Goal: Communication & Community: Answer question/provide support

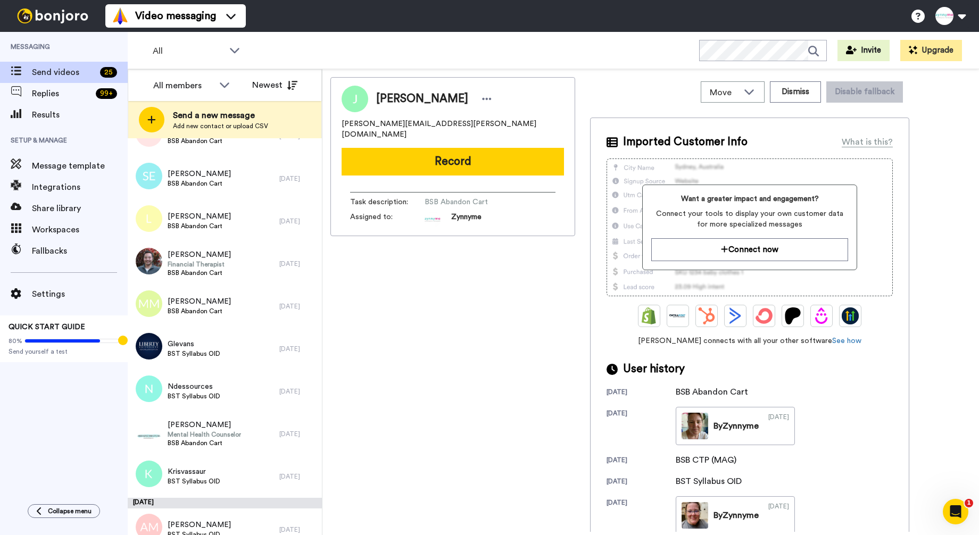
scroll to position [609, 0]
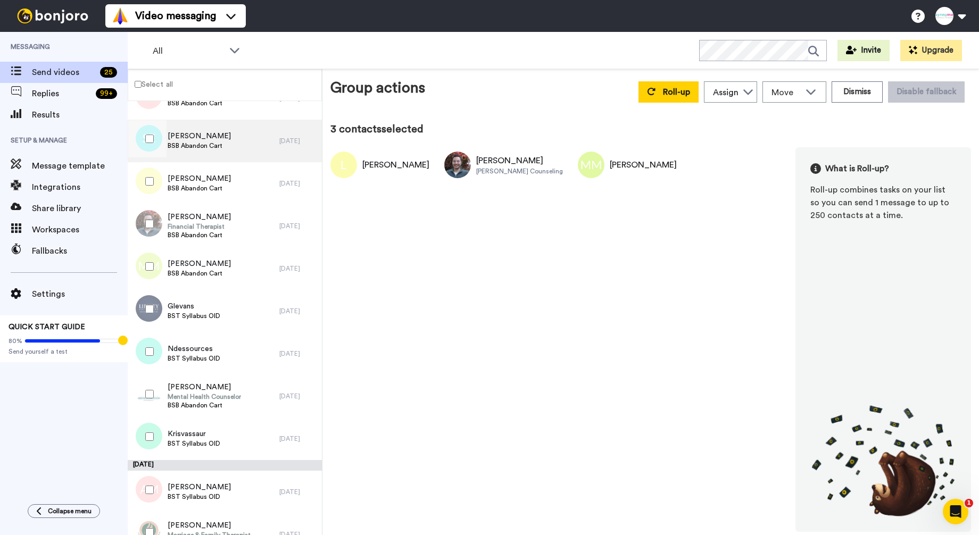
click at [211, 143] on span "BSB Abandon Cart" at bounding box center [199, 146] width 63 height 9
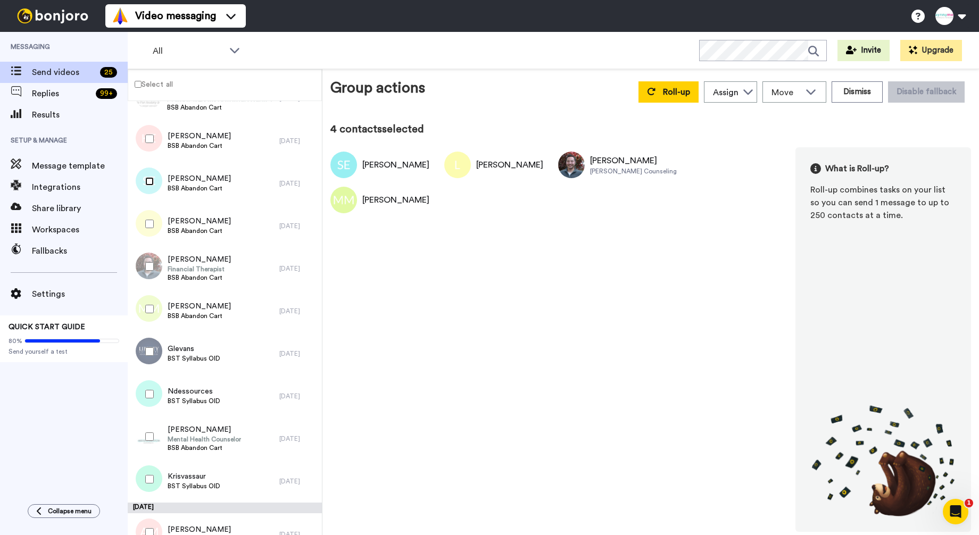
scroll to position [566, 0]
click at [186, 142] on span "Kelli Ezell" at bounding box center [199, 137] width 63 height 11
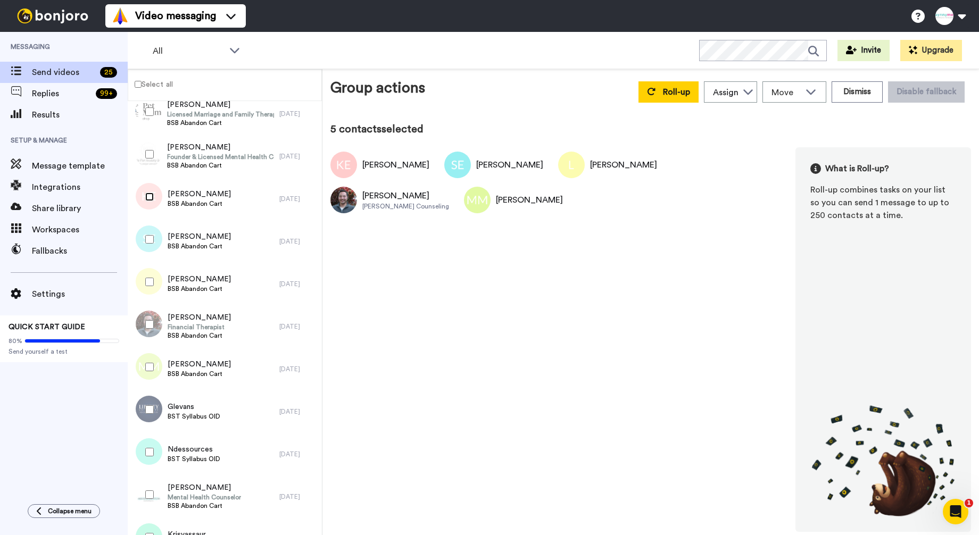
scroll to position [506, 0]
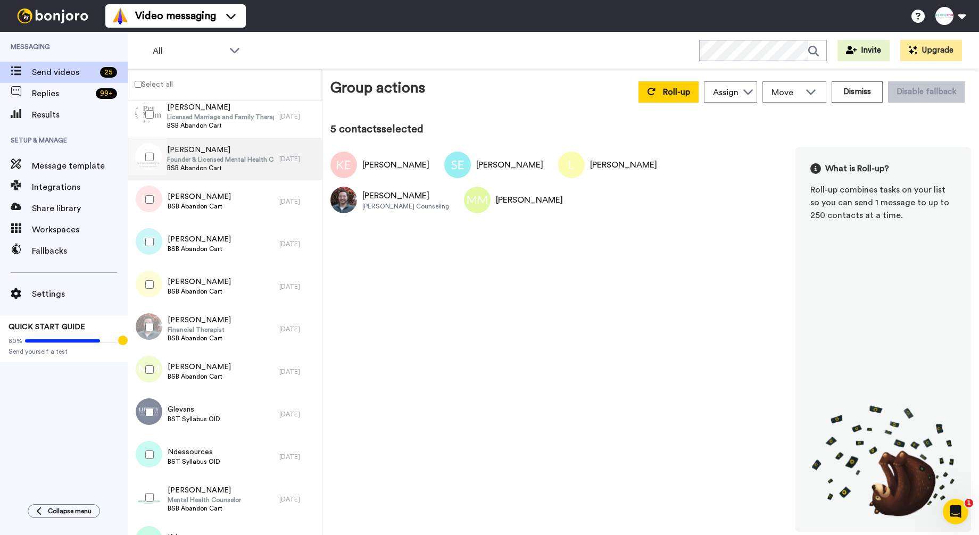
click at [184, 151] on span "Jennifer" at bounding box center [220, 150] width 107 height 11
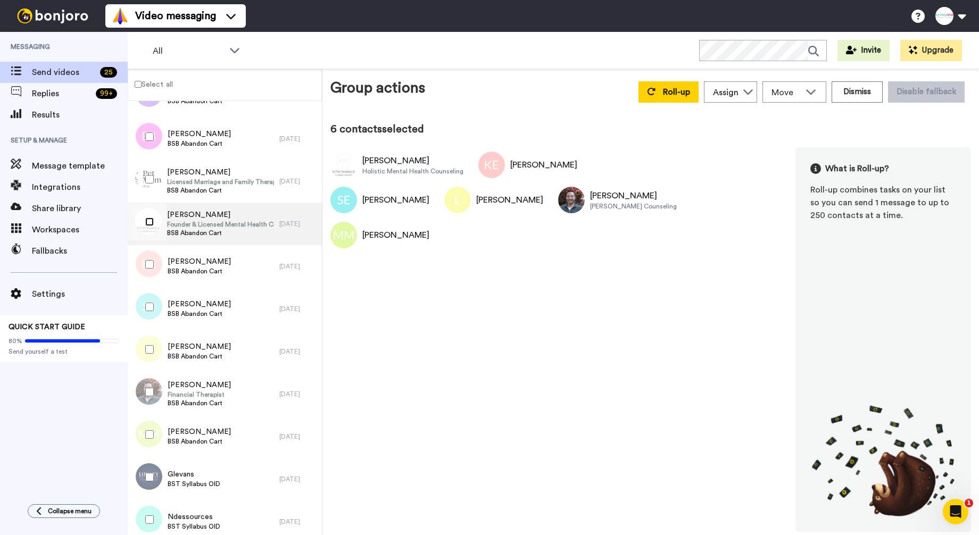
scroll to position [442, 0]
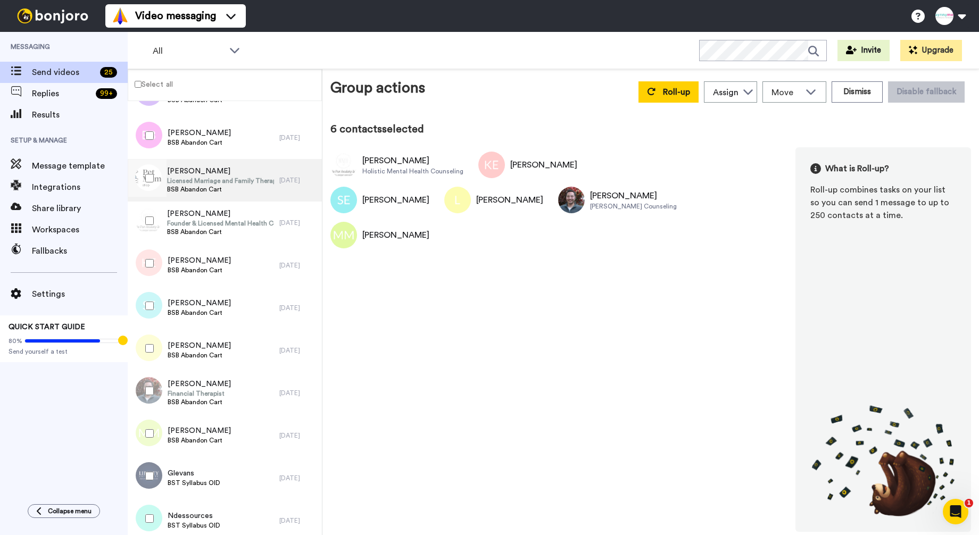
click at [177, 168] on span "Danielle Parsons" at bounding box center [220, 171] width 107 height 11
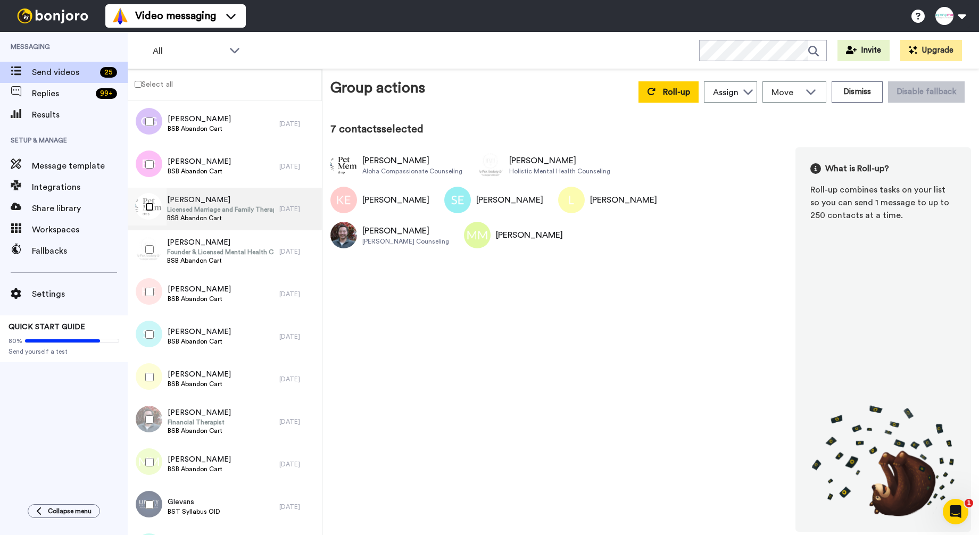
scroll to position [411, 0]
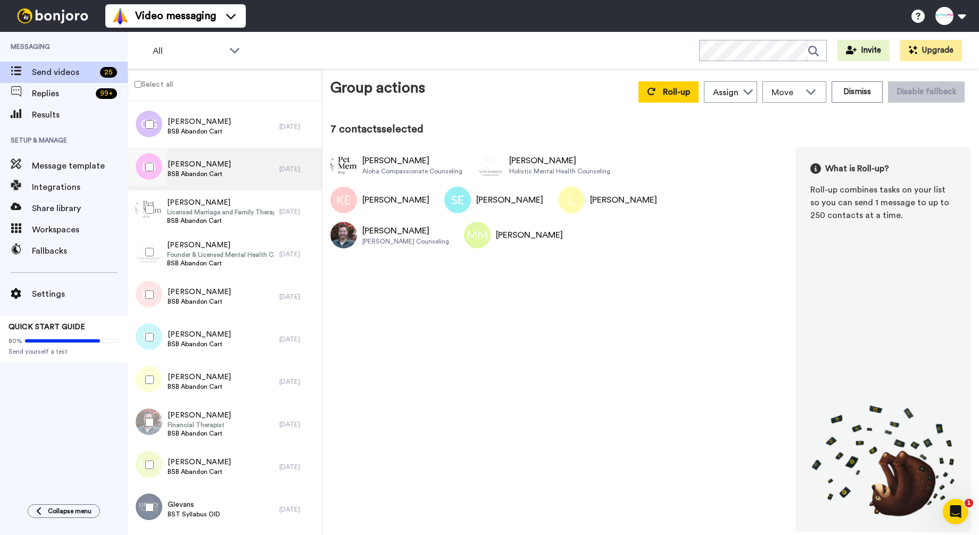
click at [184, 163] on span "Ellen Buchanan" at bounding box center [199, 164] width 63 height 11
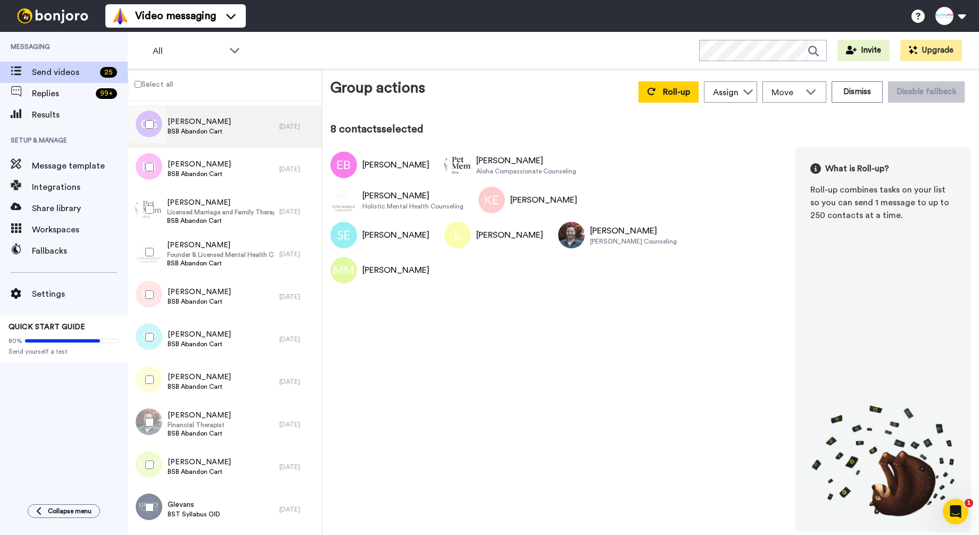
click at [212, 126] on span "Chris Gannuscio" at bounding box center [199, 122] width 63 height 11
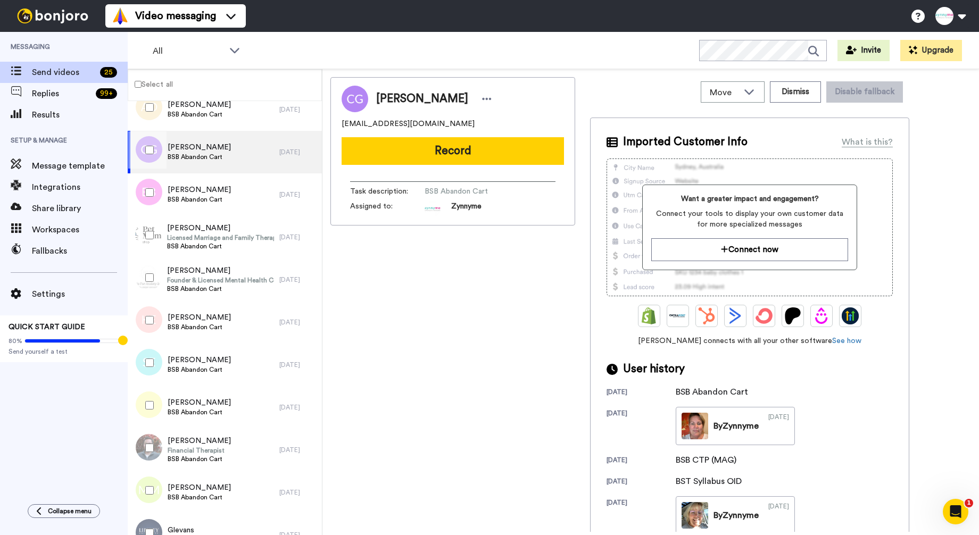
scroll to position [385, 0]
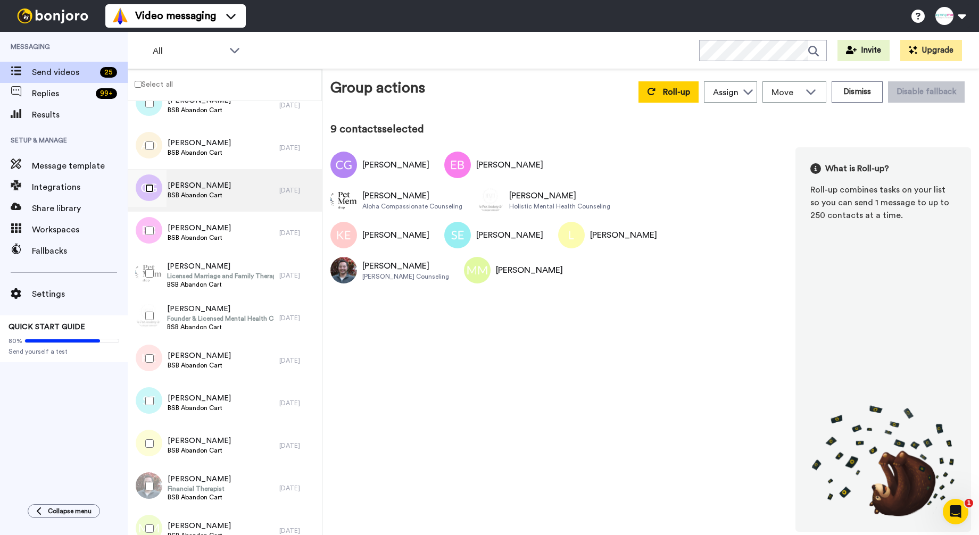
scroll to position [322, 0]
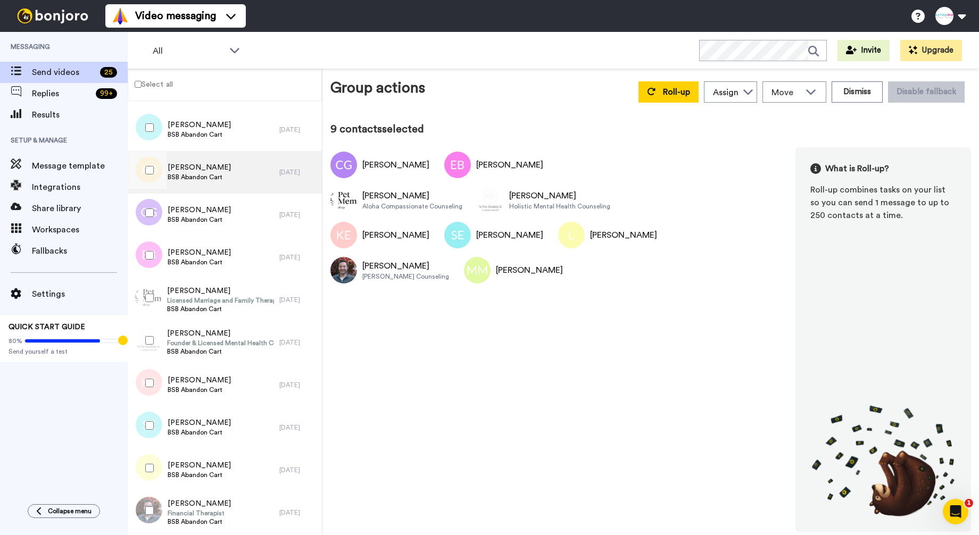
click at [178, 164] on span "[PERSON_NAME]" at bounding box center [199, 167] width 63 height 11
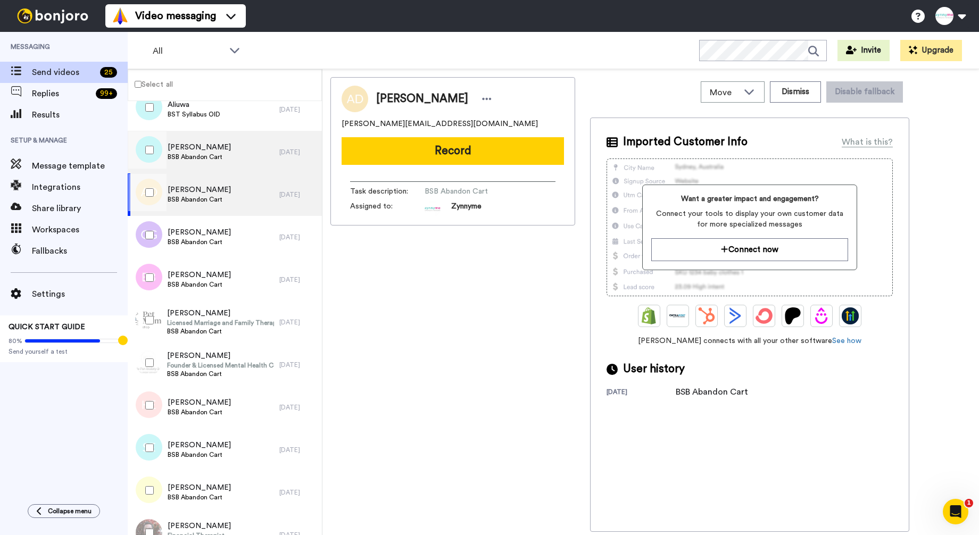
scroll to position [295, 0]
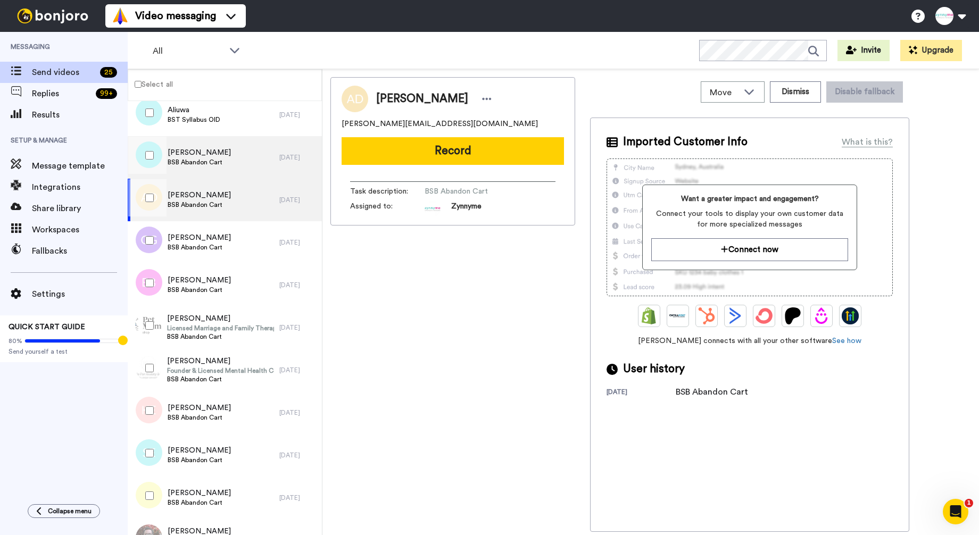
click at [173, 150] on span "[PERSON_NAME]" at bounding box center [199, 152] width 63 height 11
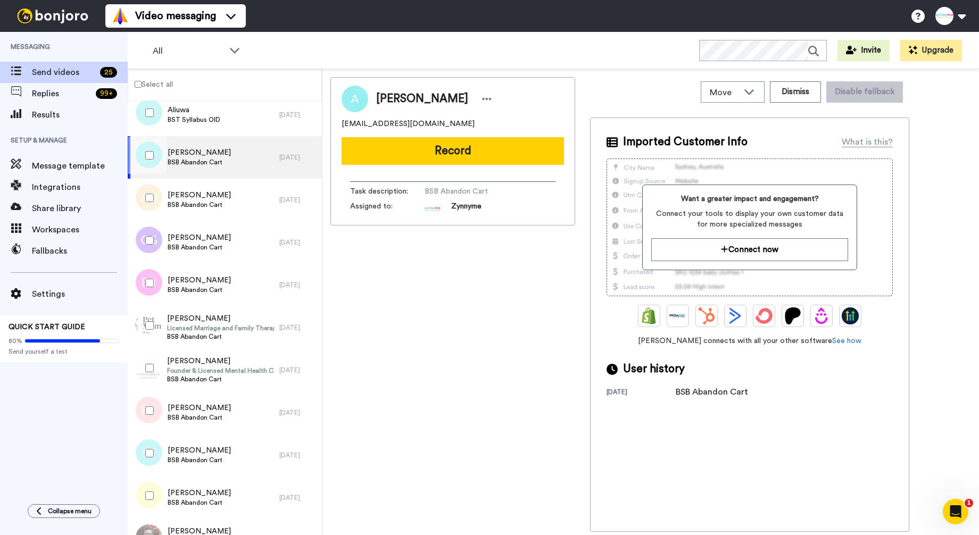
scroll to position [273, 0]
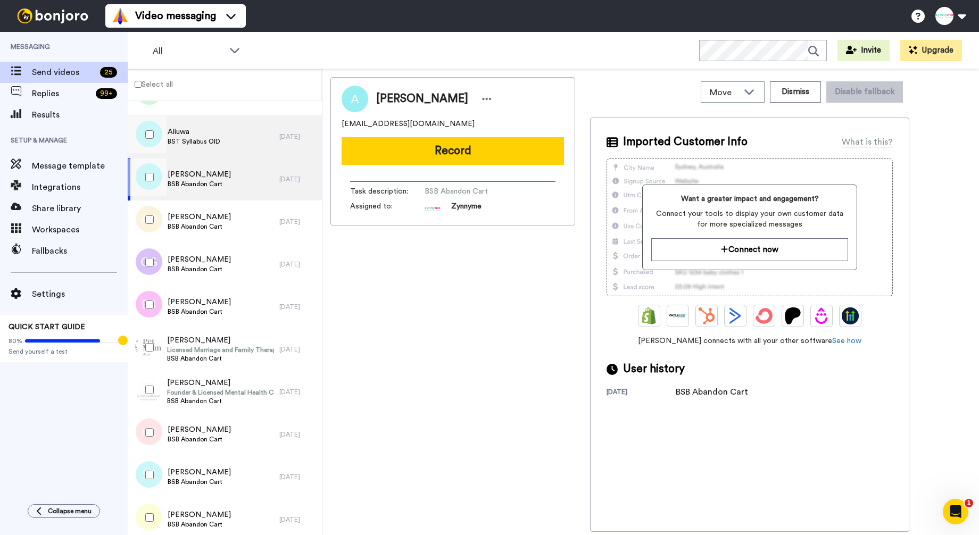
click at [180, 141] on span "BST Syllabus OID" at bounding box center [194, 141] width 53 height 9
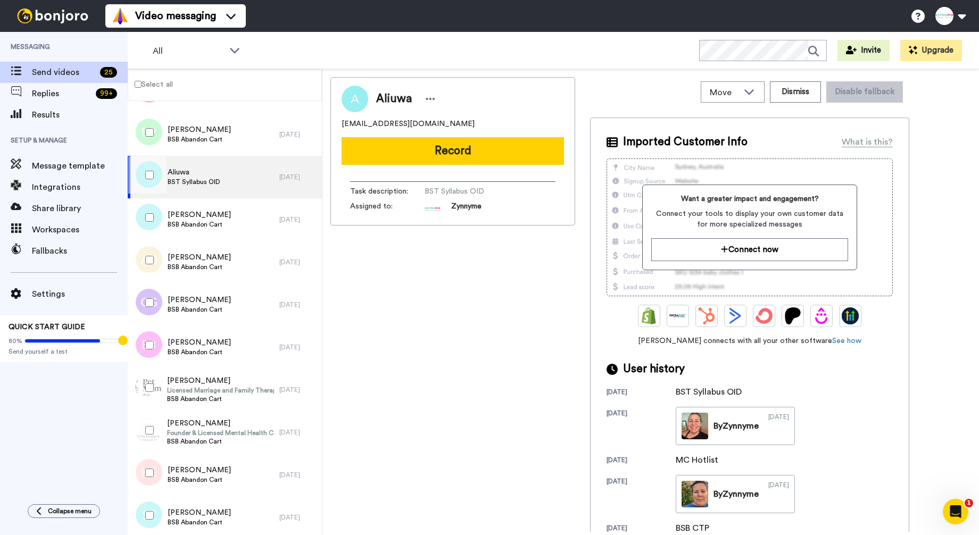
scroll to position [230, 0]
click at [179, 141] on span "BSB Abandon Cart" at bounding box center [199, 141] width 63 height 9
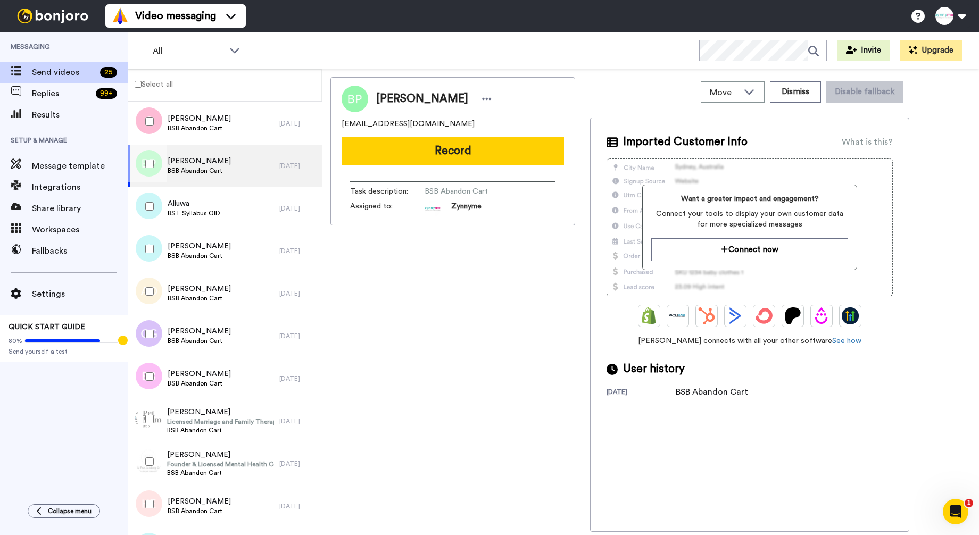
scroll to position [189, 0]
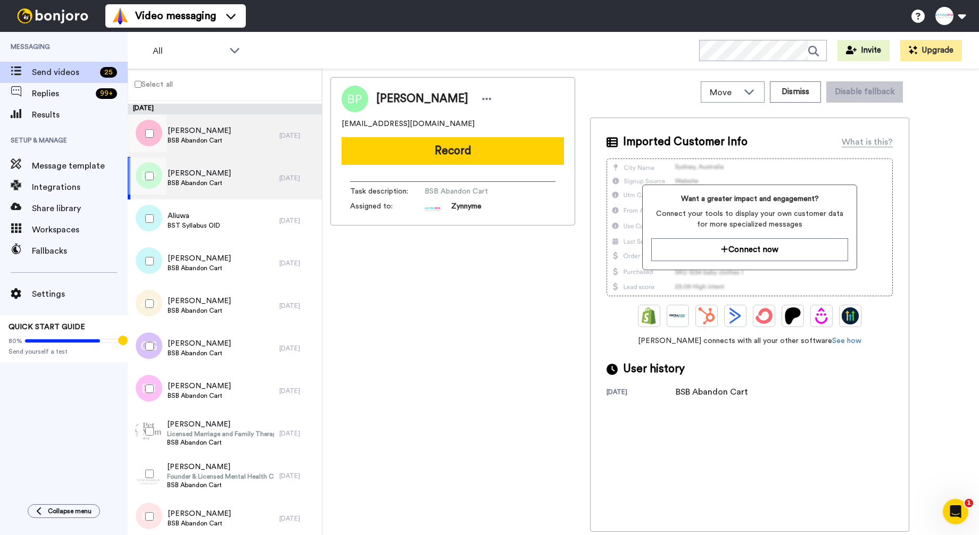
click at [179, 141] on span "BSB Abandon Cart" at bounding box center [199, 140] width 63 height 9
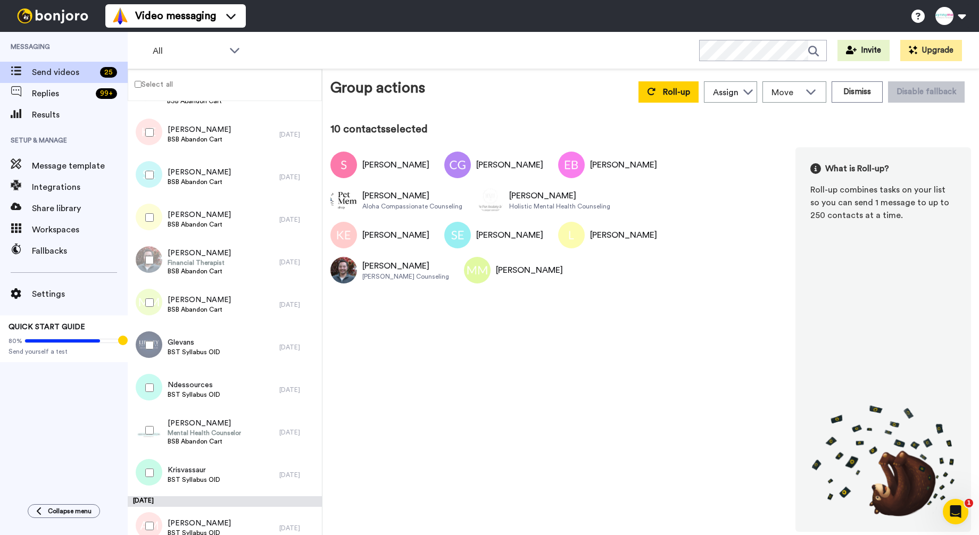
scroll to position [610, 0]
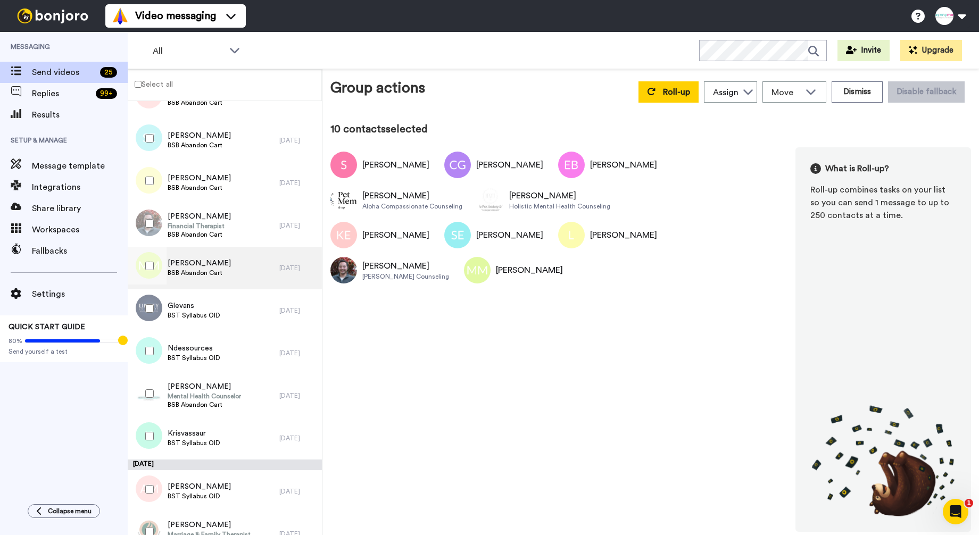
click at [185, 265] on span "Melissa MOORE" at bounding box center [199, 263] width 63 height 11
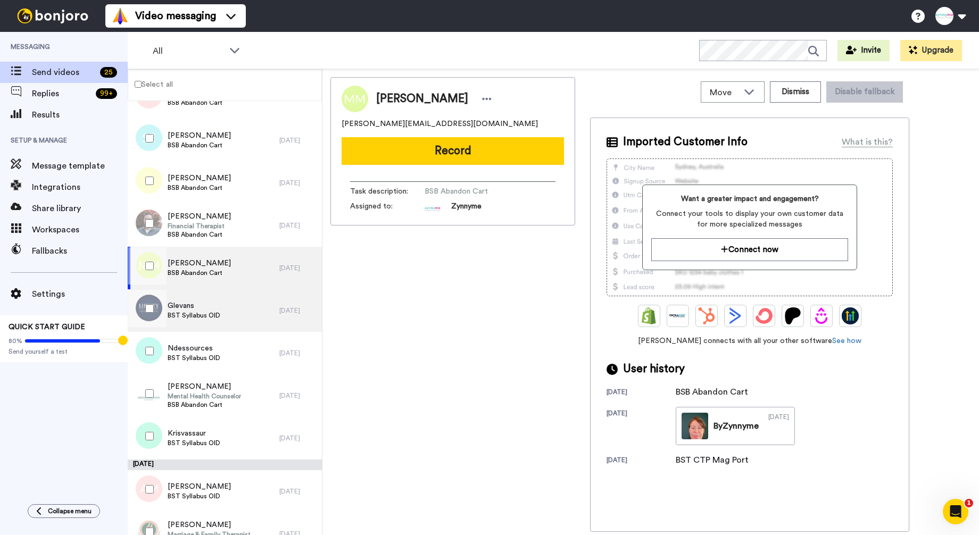
click at [191, 317] on span "BST Syllabus OID" at bounding box center [194, 315] width 53 height 9
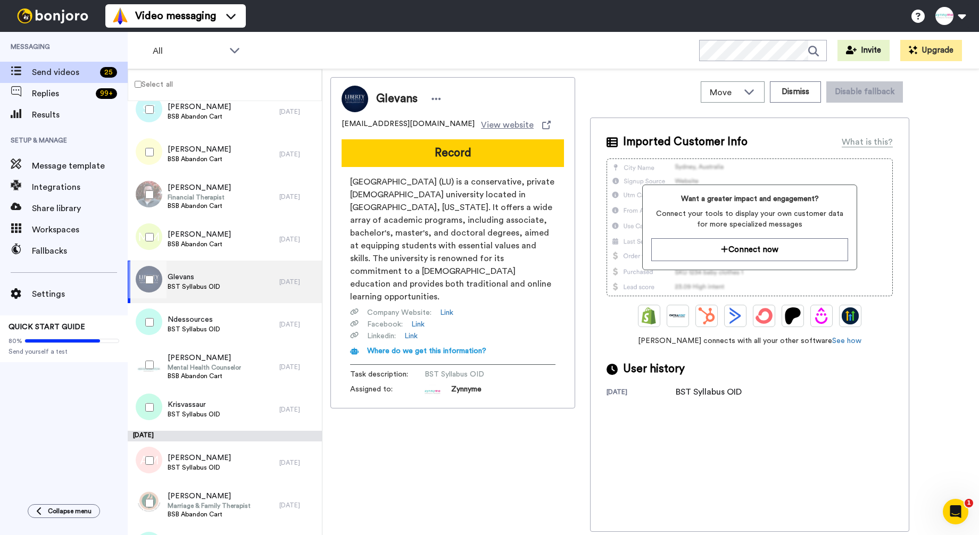
scroll to position [641, 0]
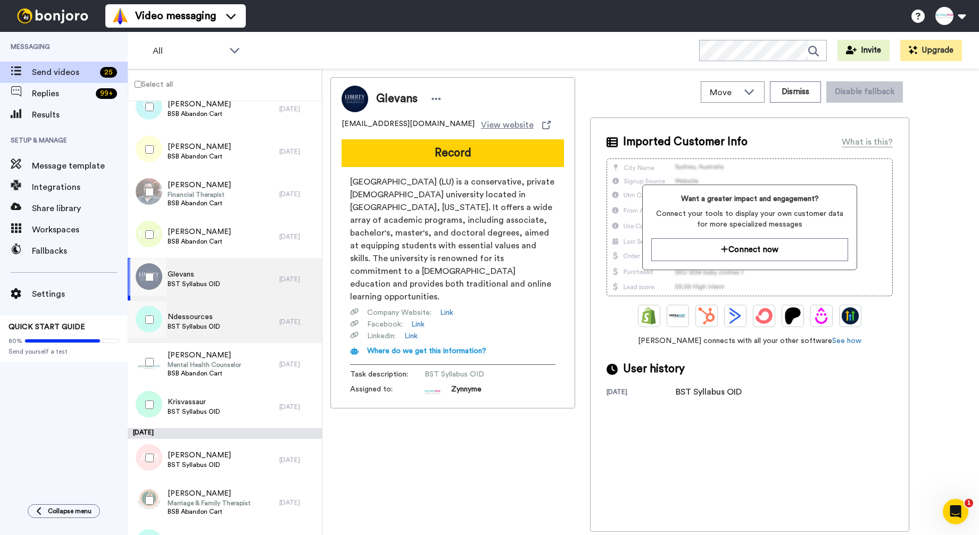
click at [188, 325] on span "BST Syllabus OID" at bounding box center [194, 326] width 53 height 9
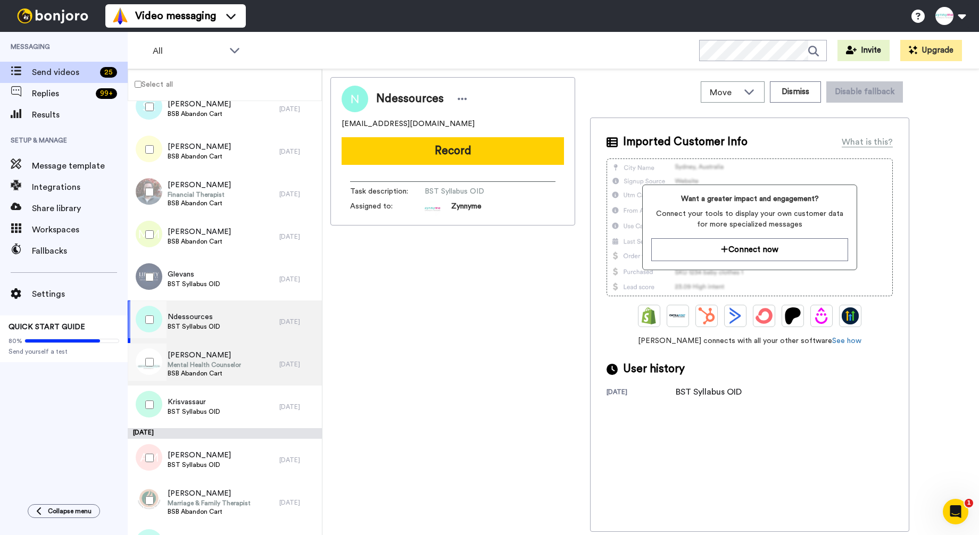
click at [181, 369] on span "BSB Abandon Cart" at bounding box center [204, 373] width 73 height 9
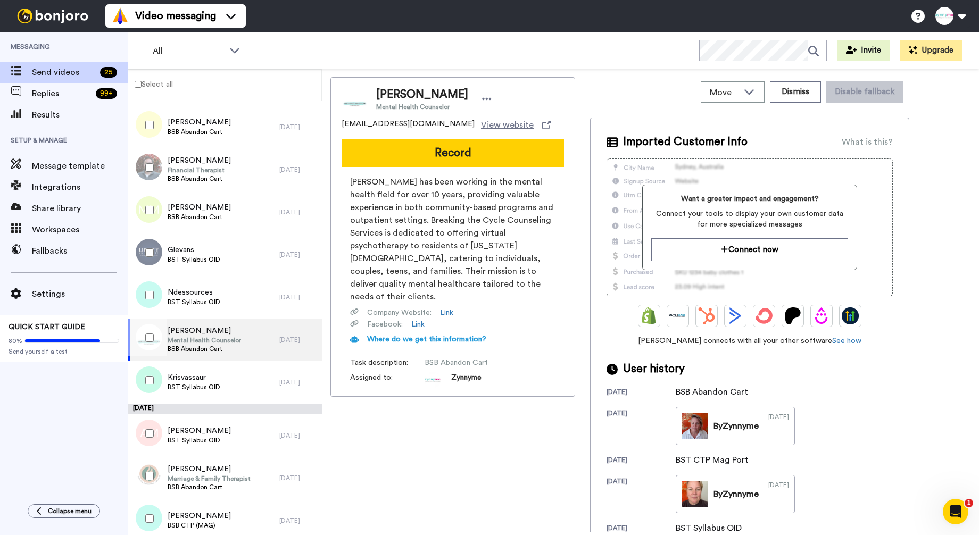
scroll to position [672, 0]
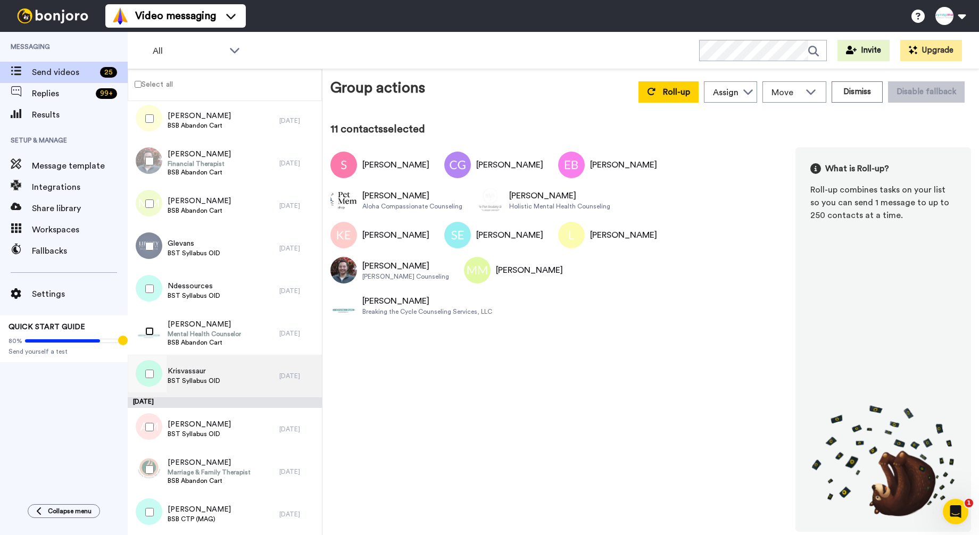
scroll to position [673, 0]
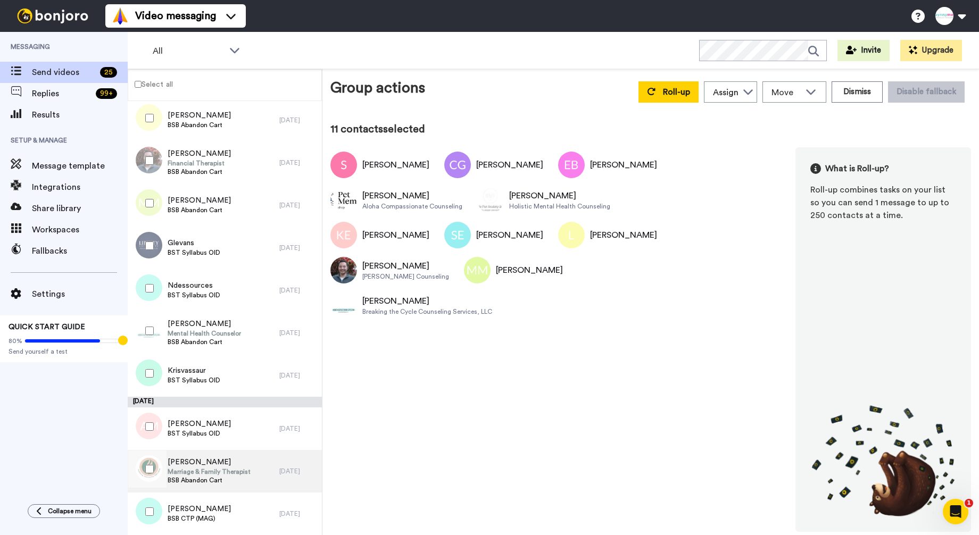
click at [195, 473] on span "Marriage & Family Therapist" at bounding box center [209, 472] width 83 height 9
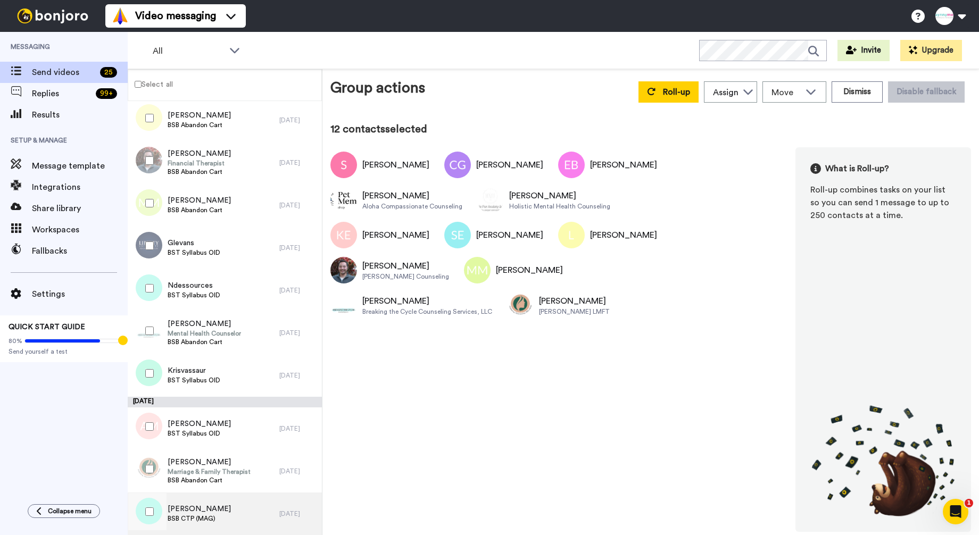
click at [216, 506] on div "Natalie BSB CTP (MAG)" at bounding box center [204, 514] width 152 height 43
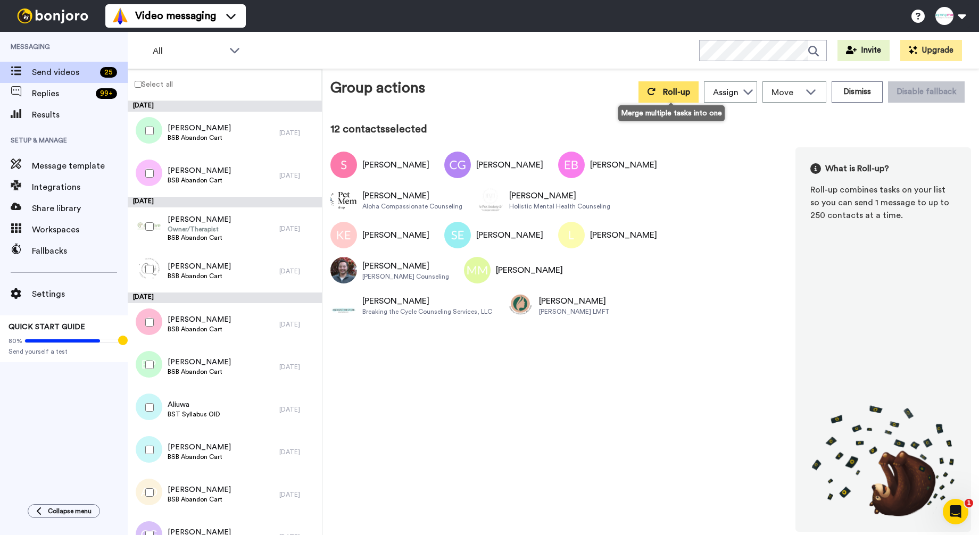
click at [663, 93] on button "Roll-up" at bounding box center [669, 91] width 60 height 21
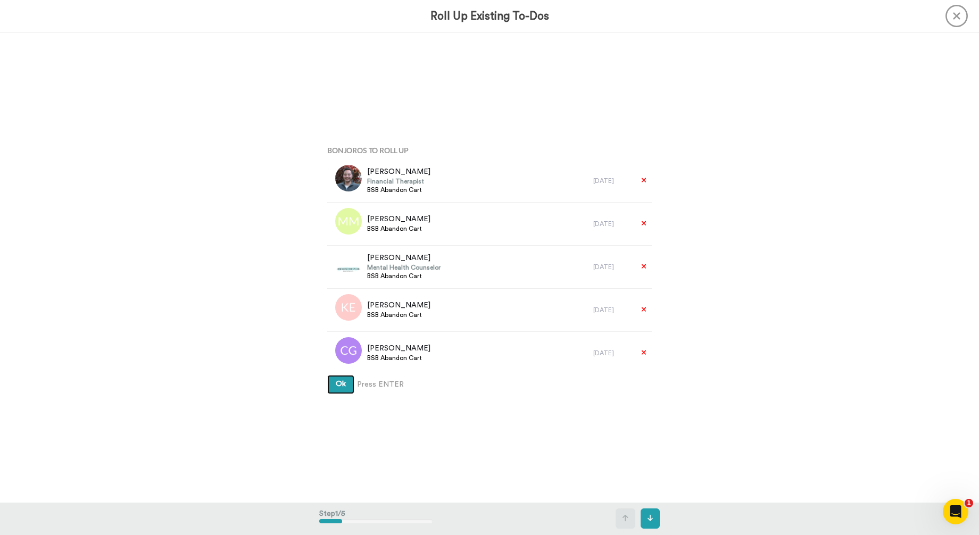
click at [340, 384] on span "Ok" at bounding box center [341, 383] width 10 height 7
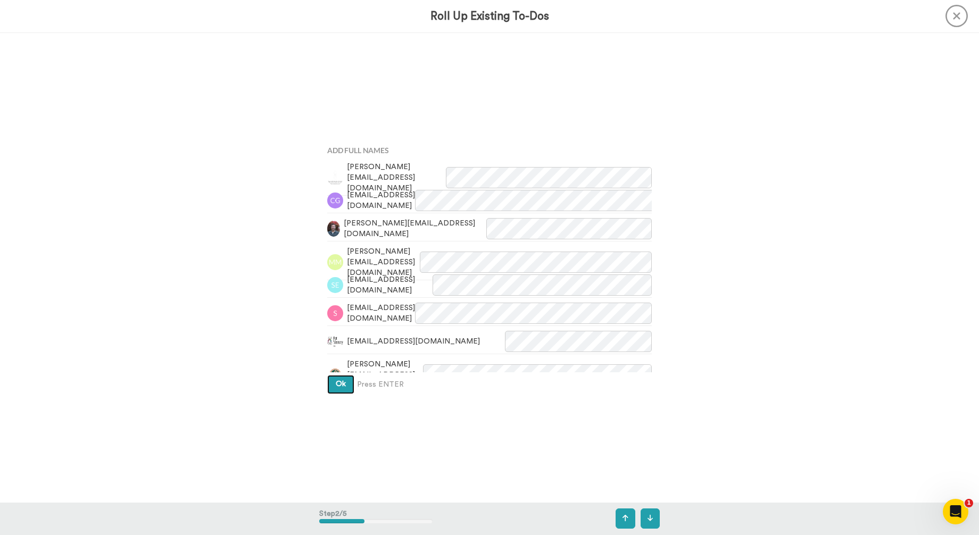
click at [340, 384] on span "Ok" at bounding box center [341, 383] width 10 height 7
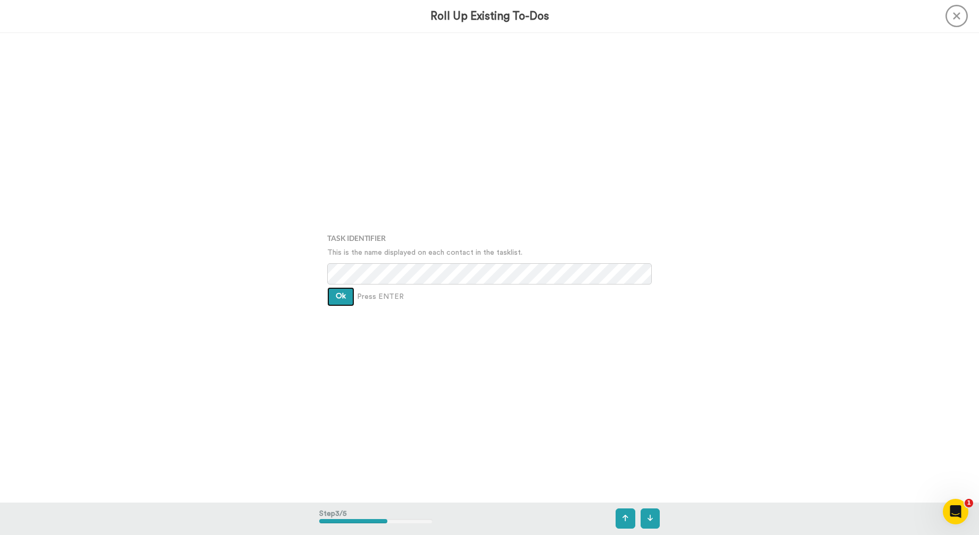
click at [339, 293] on span "Ok" at bounding box center [341, 296] width 10 height 7
click at [339, 292] on span "Ok" at bounding box center [341, 288] width 10 height 7
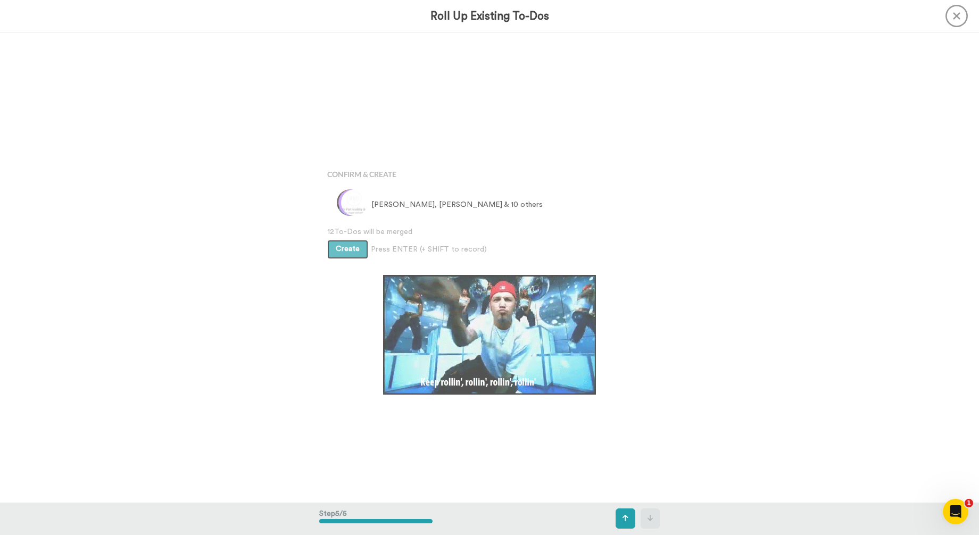
scroll to position [1880, 0]
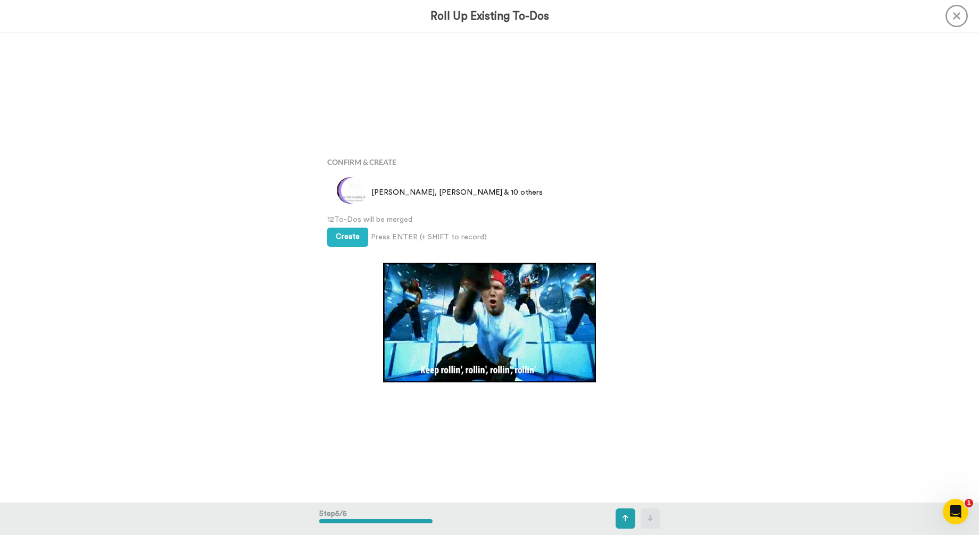
click at [957, 14] on icon at bounding box center [957, 16] width 22 height 22
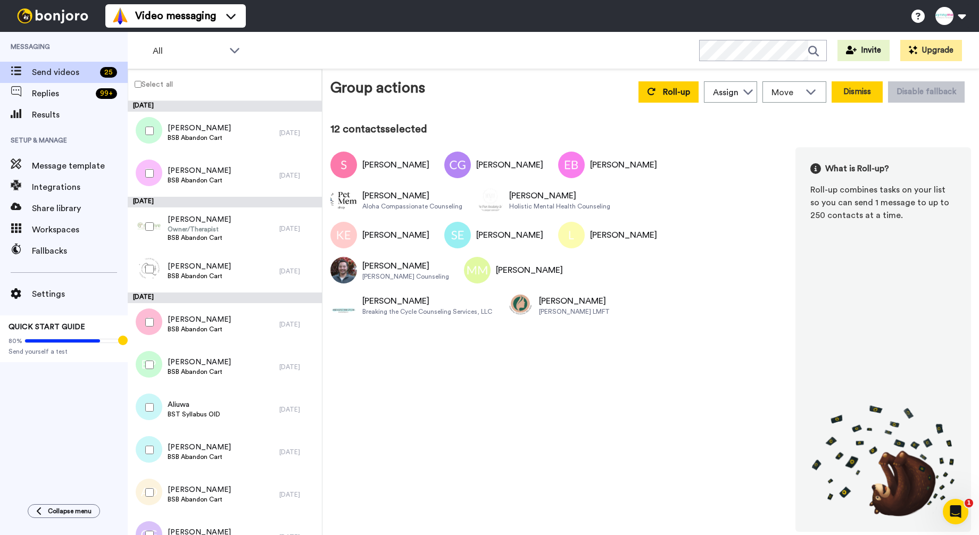
click at [854, 95] on button "Dismiss" at bounding box center [857, 91] width 51 height 21
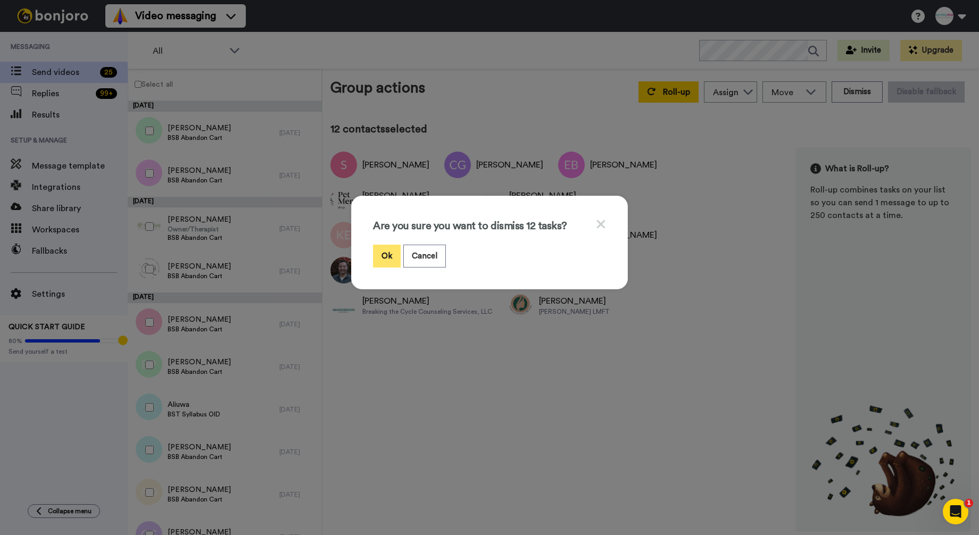
click at [389, 255] on button "Ok" at bounding box center [387, 256] width 28 height 23
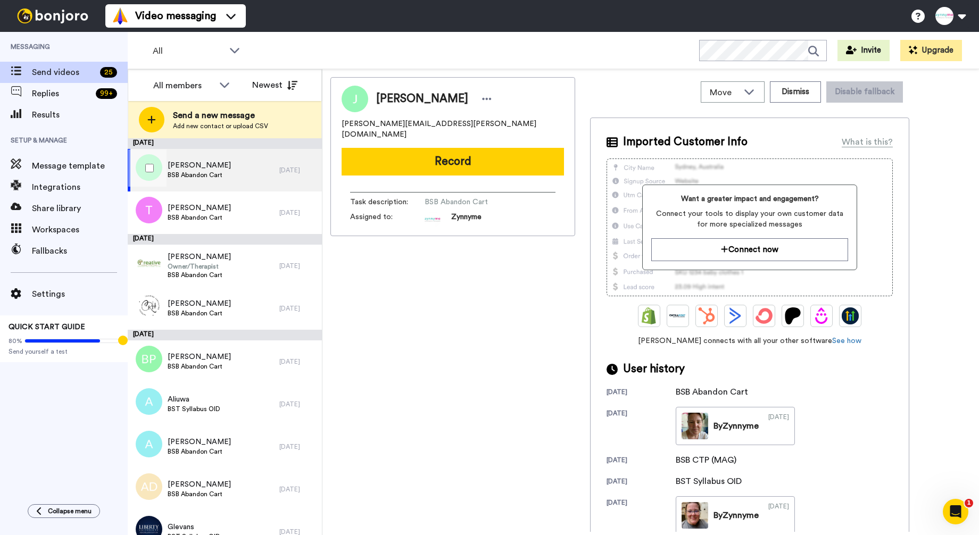
click at [201, 178] on span "BSB Abandon Cart" at bounding box center [199, 175] width 63 height 9
click at [194, 164] on span "Josephine Galyon" at bounding box center [199, 165] width 63 height 11
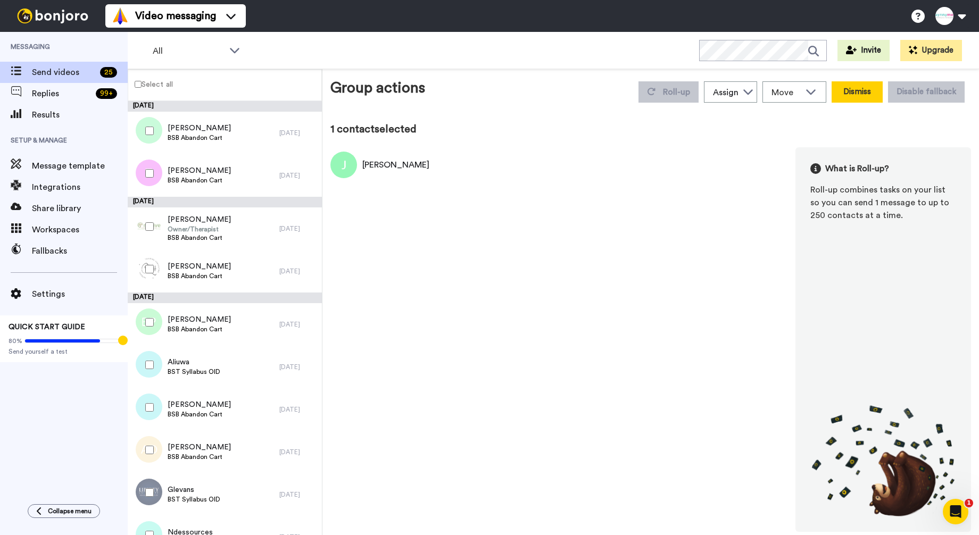
click at [847, 98] on button "Dismiss" at bounding box center [857, 91] width 51 height 21
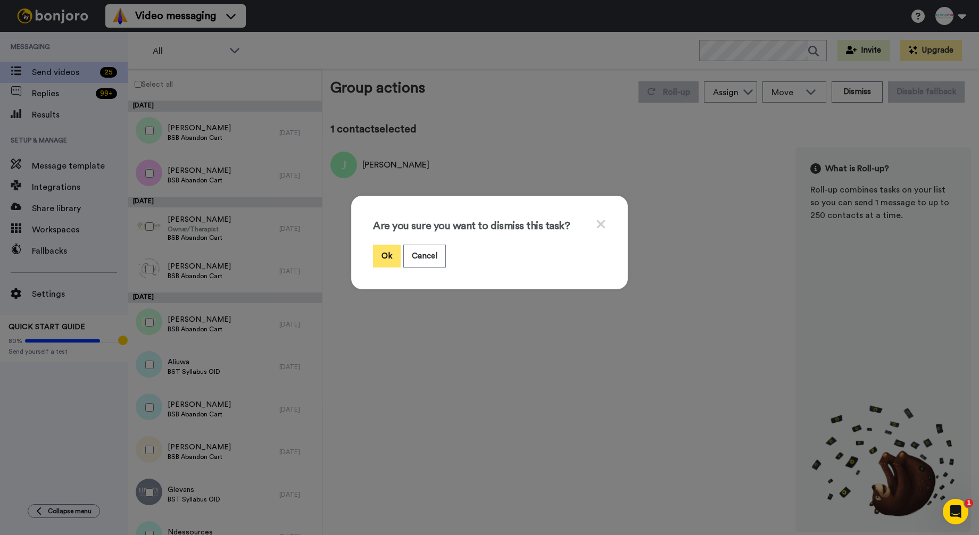
click at [392, 253] on button "Ok" at bounding box center [387, 256] width 28 height 23
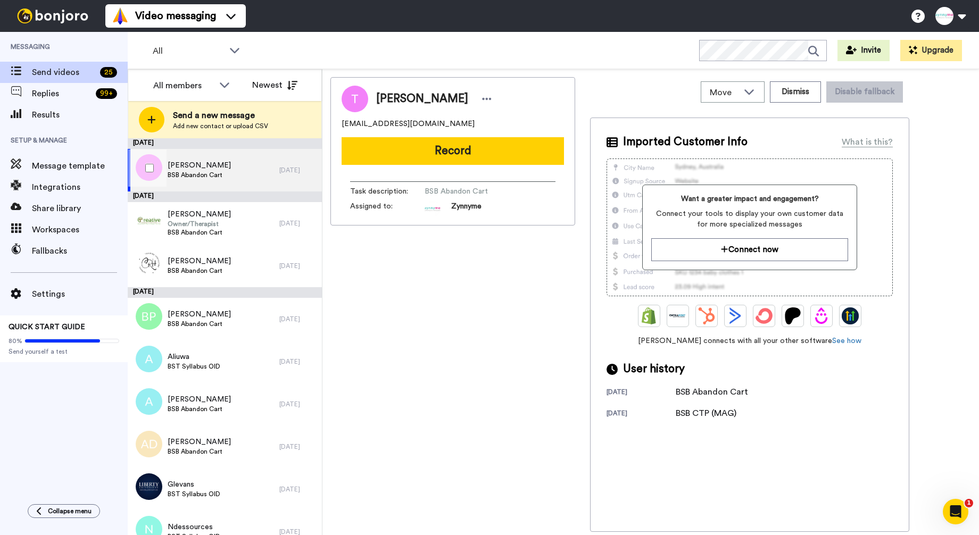
click at [194, 171] on span "BSB Abandon Cart" at bounding box center [199, 175] width 63 height 9
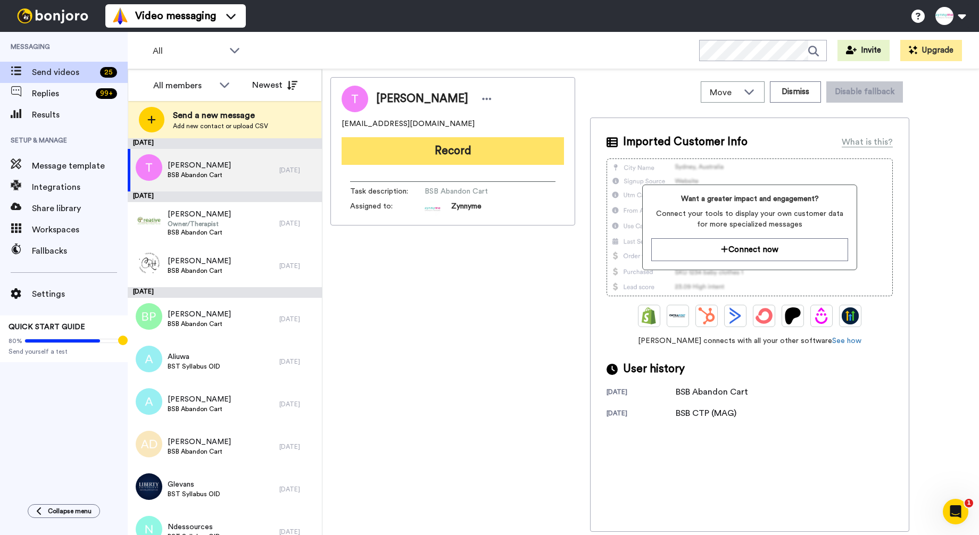
click at [503, 152] on button "Record" at bounding box center [453, 151] width 222 height 28
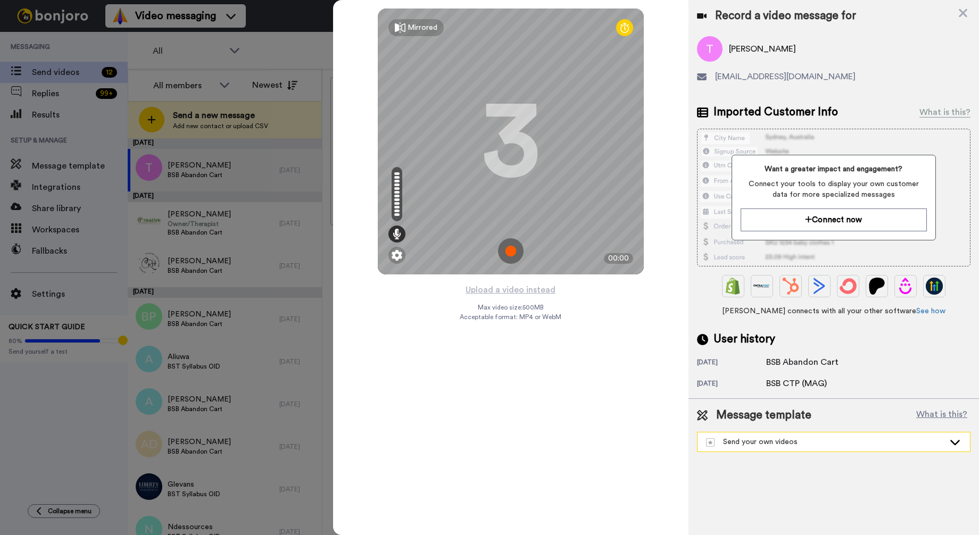
click at [807, 437] on div "Send your own videos" at bounding box center [825, 442] width 238 height 11
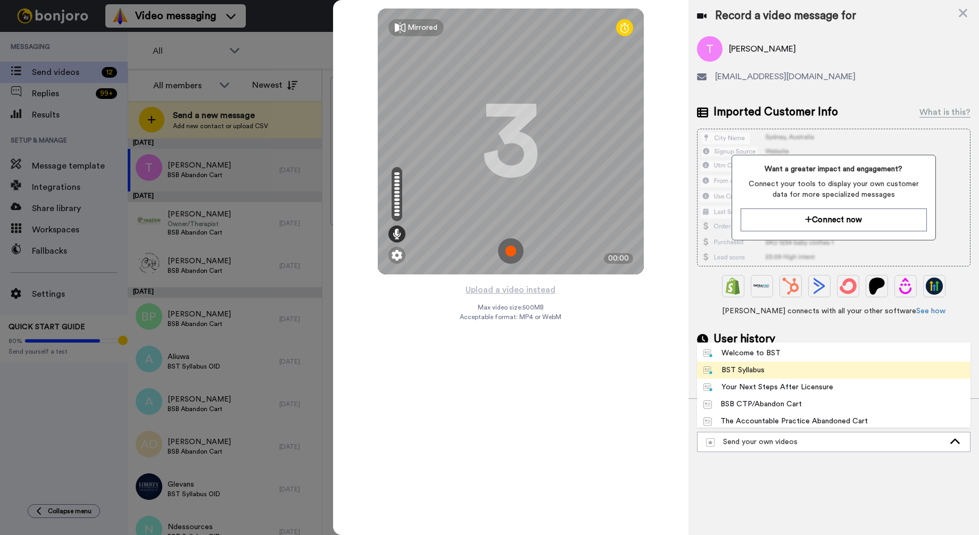
scroll to position [16, 0]
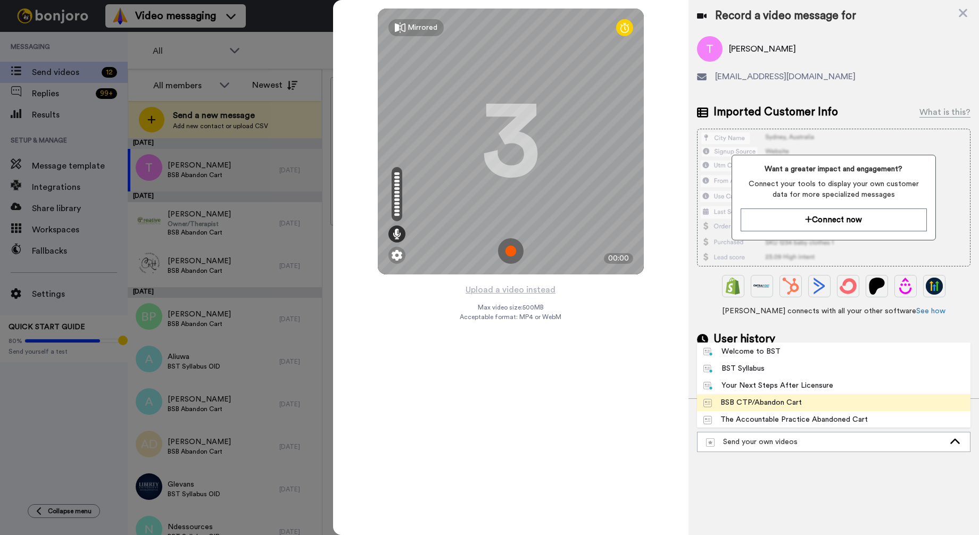
click at [777, 395] on li "BSB CTP/Abandon Cart" at bounding box center [834, 402] width 274 height 17
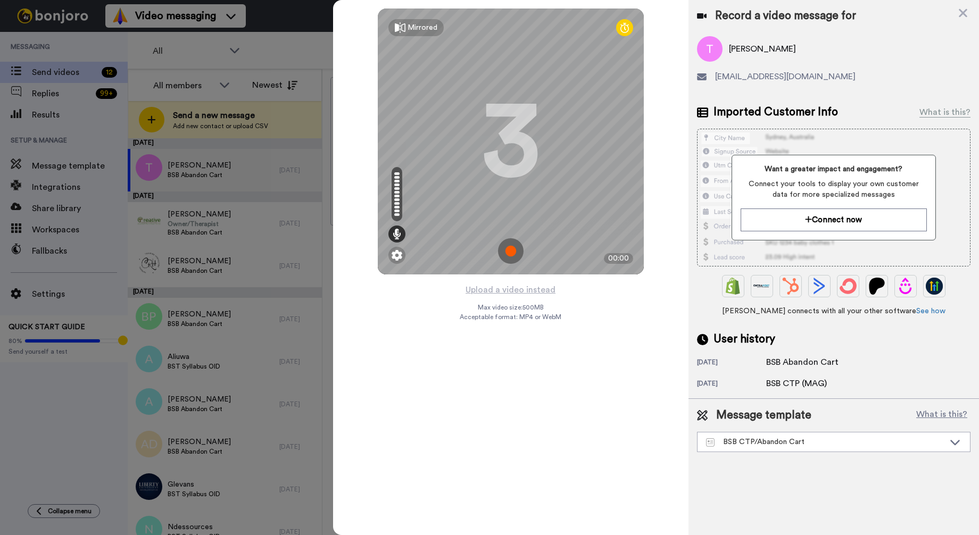
click at [513, 252] on img at bounding box center [511, 251] width 26 height 26
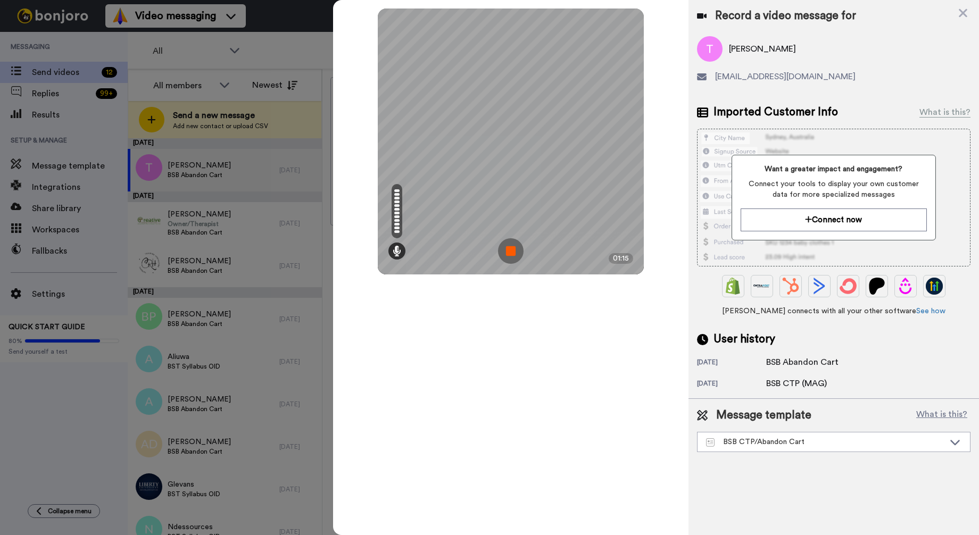
click at [512, 249] on img at bounding box center [511, 251] width 26 height 26
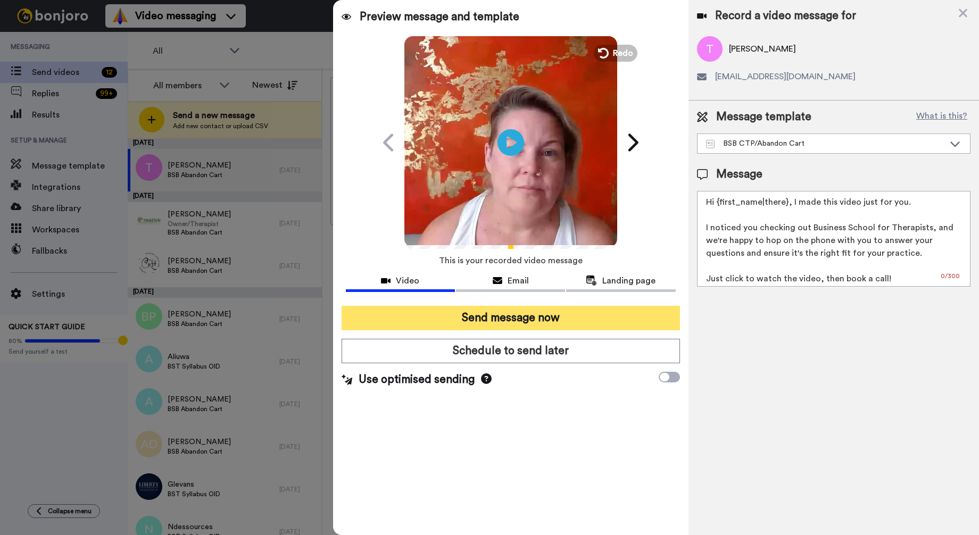
click at [591, 321] on button "Send message now" at bounding box center [511, 318] width 338 height 24
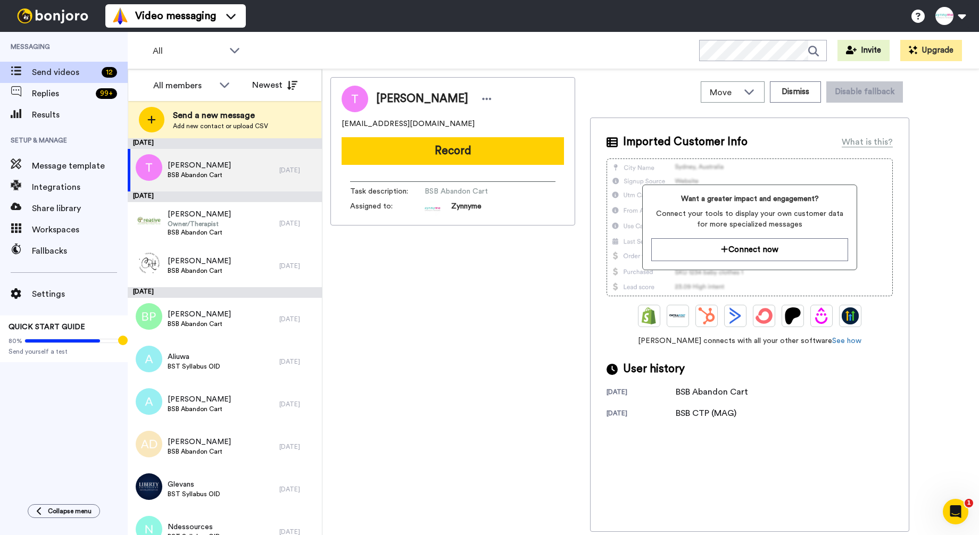
scroll to position [0, 0]
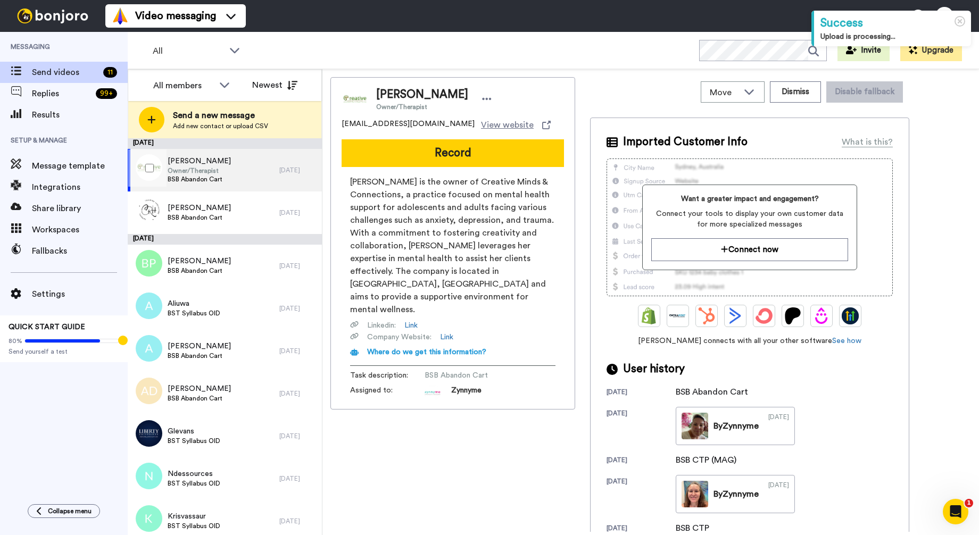
click at [223, 167] on div "[PERSON_NAME] Owner/Therapist BSB Abandon Cart" at bounding box center [204, 170] width 152 height 43
click at [799, 90] on button "Dismiss" at bounding box center [795, 91] width 51 height 21
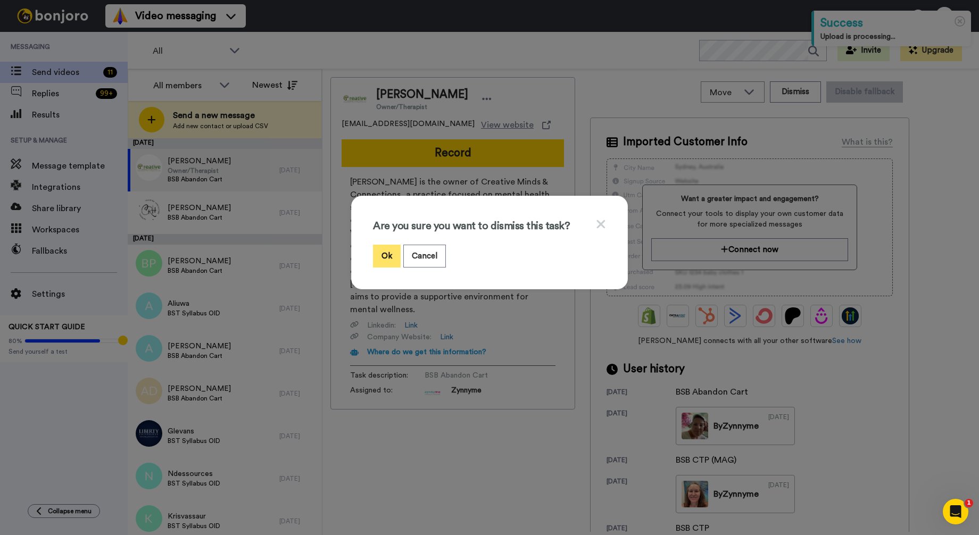
click at [388, 257] on button "Ok" at bounding box center [387, 256] width 28 height 23
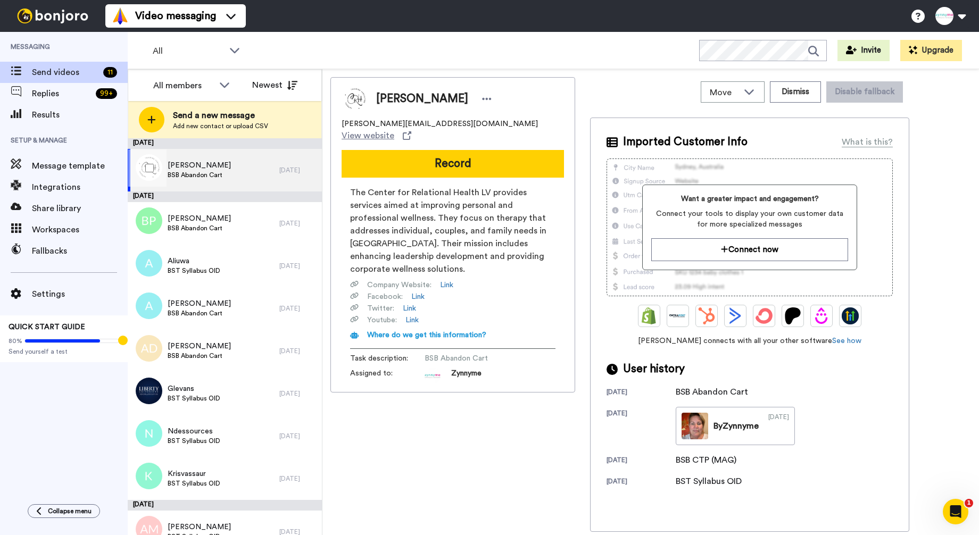
click at [241, 176] on div "Kimberly Malloy BSB Abandon Cart" at bounding box center [204, 170] width 152 height 43
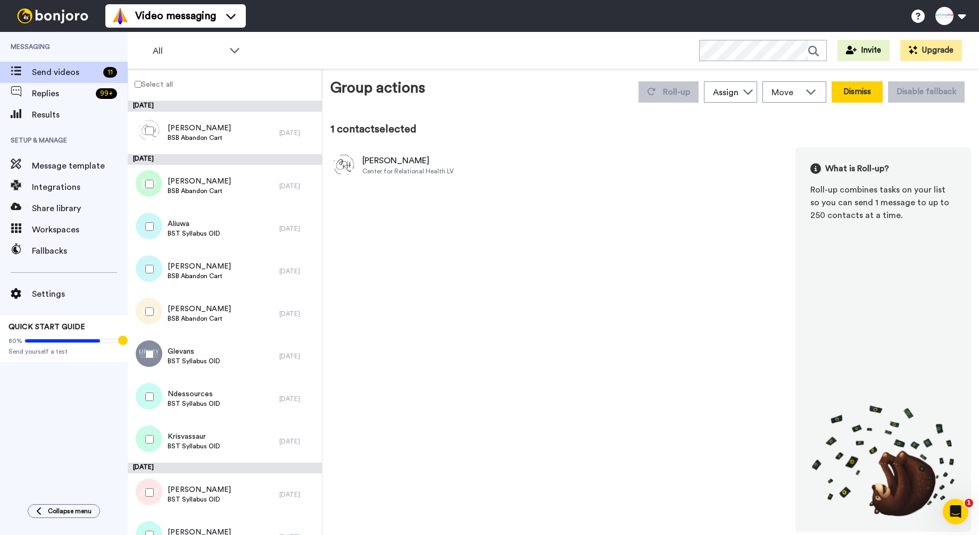
click at [859, 95] on button "Dismiss" at bounding box center [857, 91] width 51 height 21
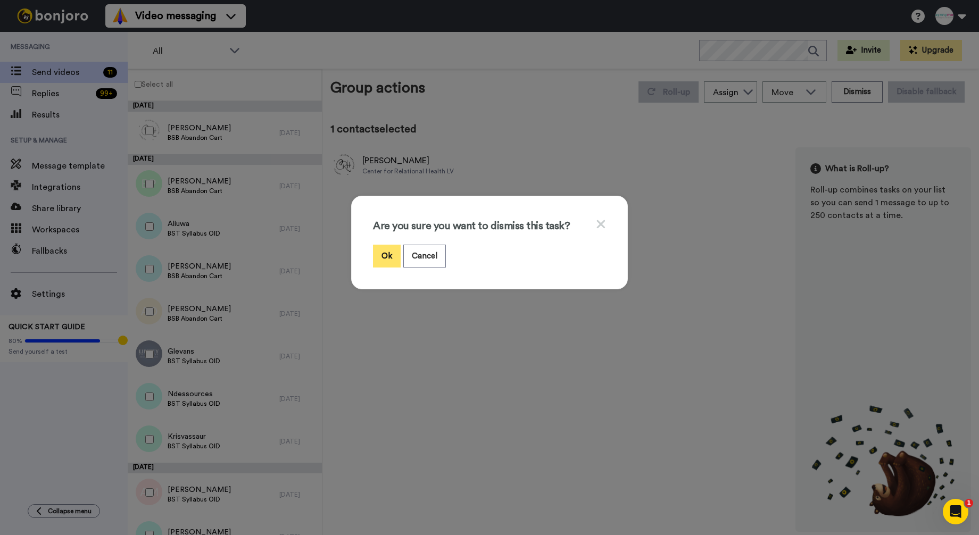
click at [387, 258] on button "Ok" at bounding box center [387, 256] width 28 height 23
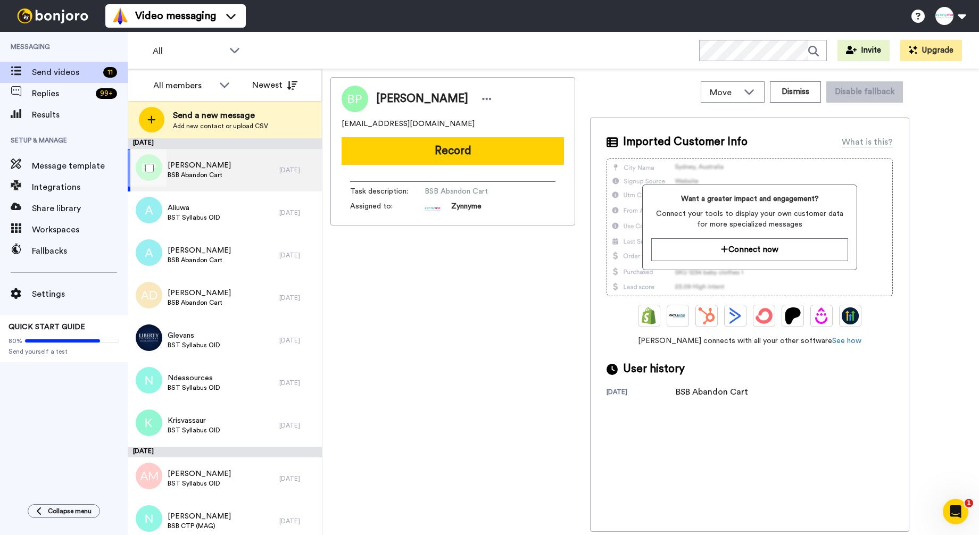
click at [204, 174] on span "BSB Abandon Cart" at bounding box center [199, 175] width 63 height 9
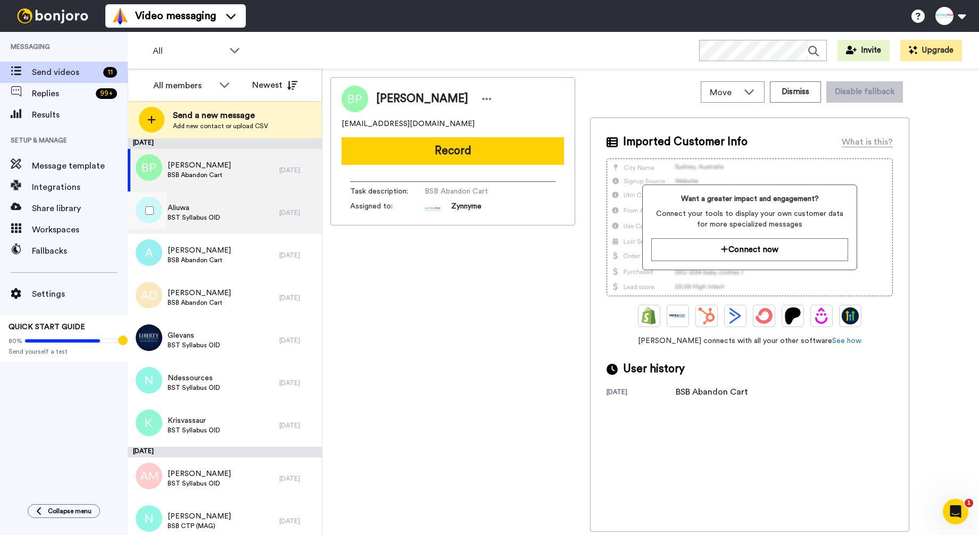
click at [208, 225] on div "Aliuwa BST Syllabus OID" at bounding box center [204, 213] width 152 height 43
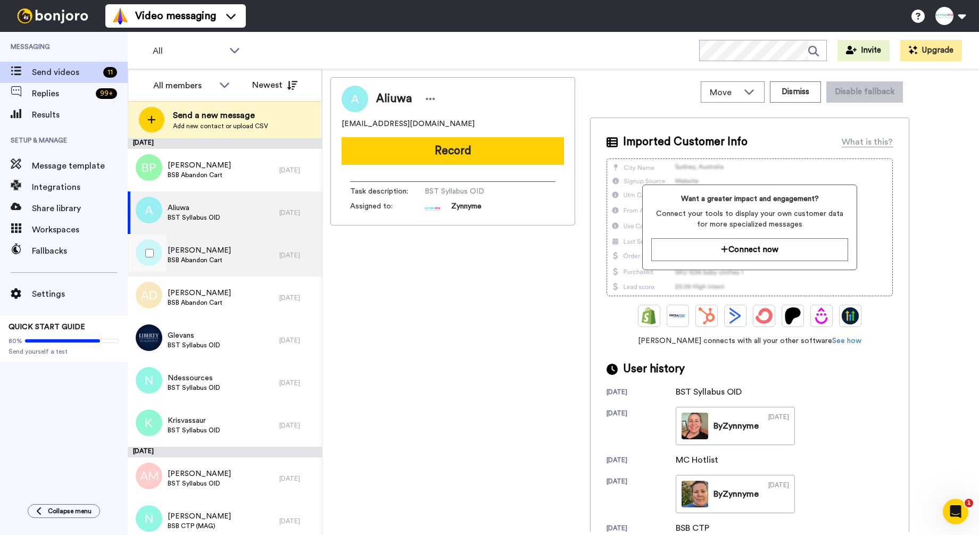
click at [202, 260] on span "BSB Abandon Cart" at bounding box center [199, 260] width 63 height 9
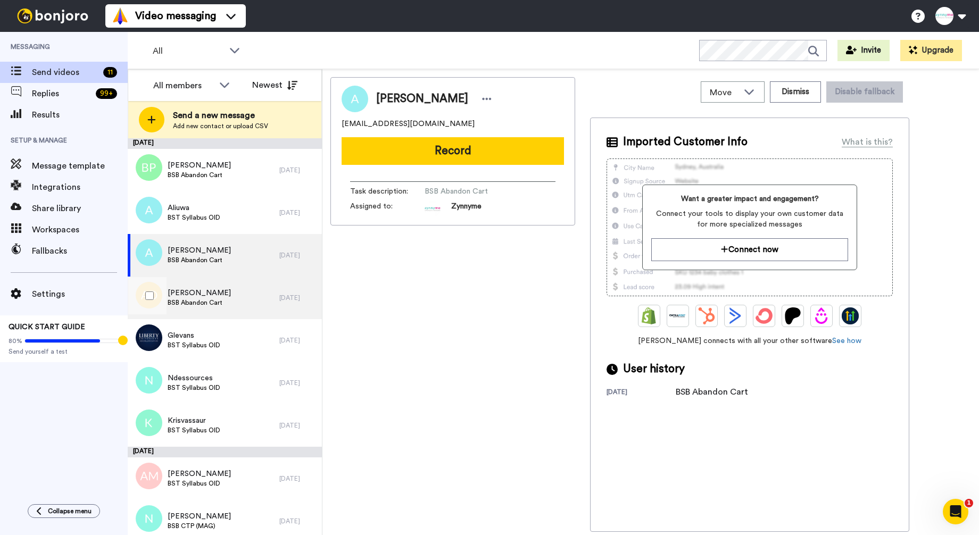
click at [192, 300] on span "BSB Abandon Cart" at bounding box center [199, 303] width 63 height 9
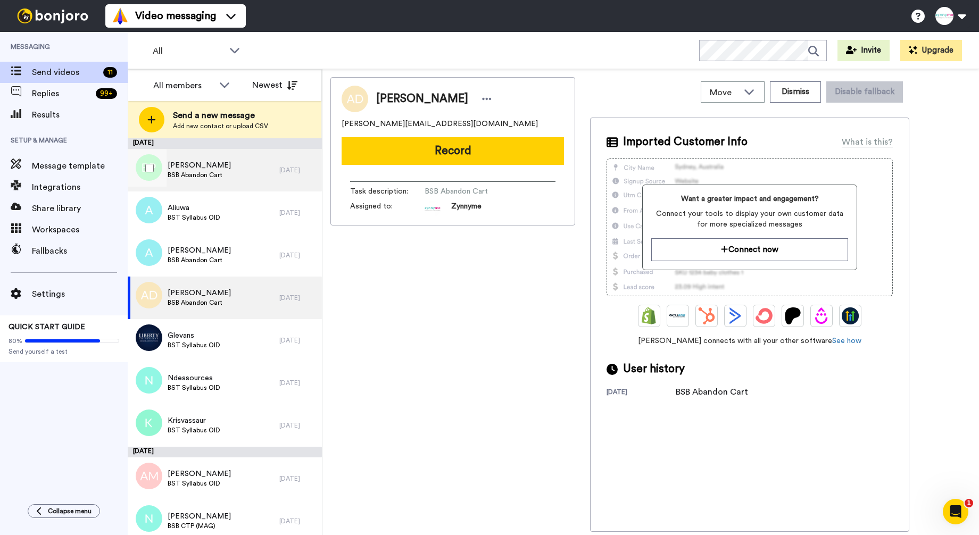
click at [218, 178] on span "BSB Abandon Cart" at bounding box center [199, 175] width 63 height 9
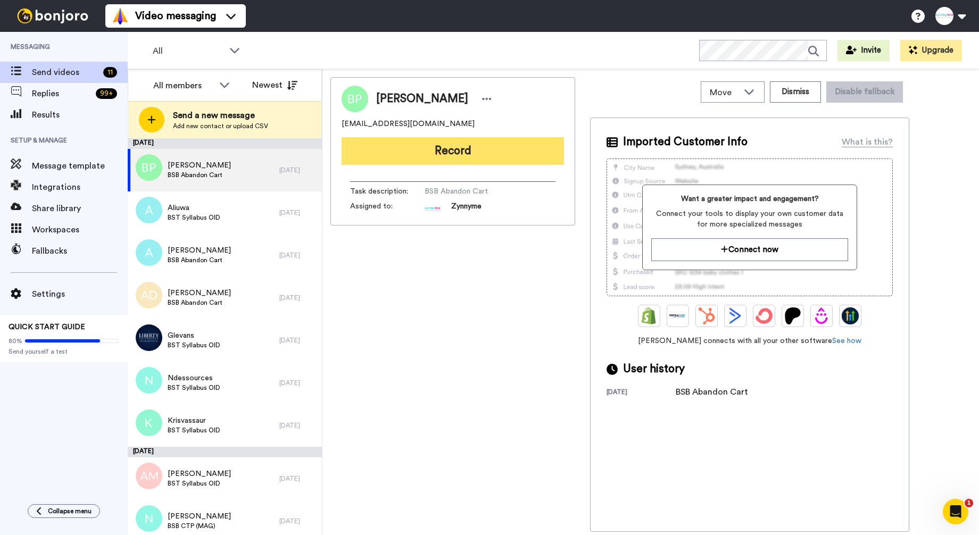
click at [421, 143] on button "Record" at bounding box center [453, 151] width 222 height 28
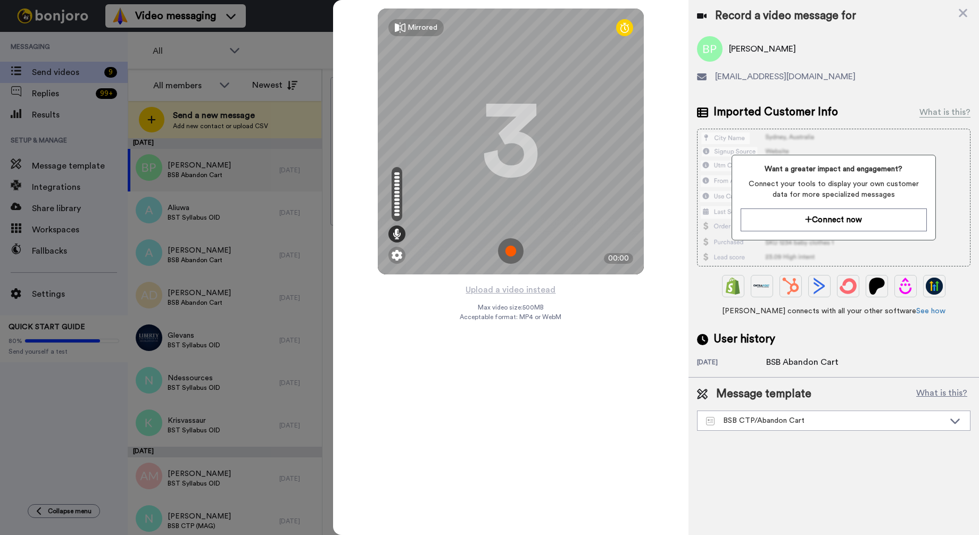
click at [511, 251] on img at bounding box center [511, 251] width 26 height 26
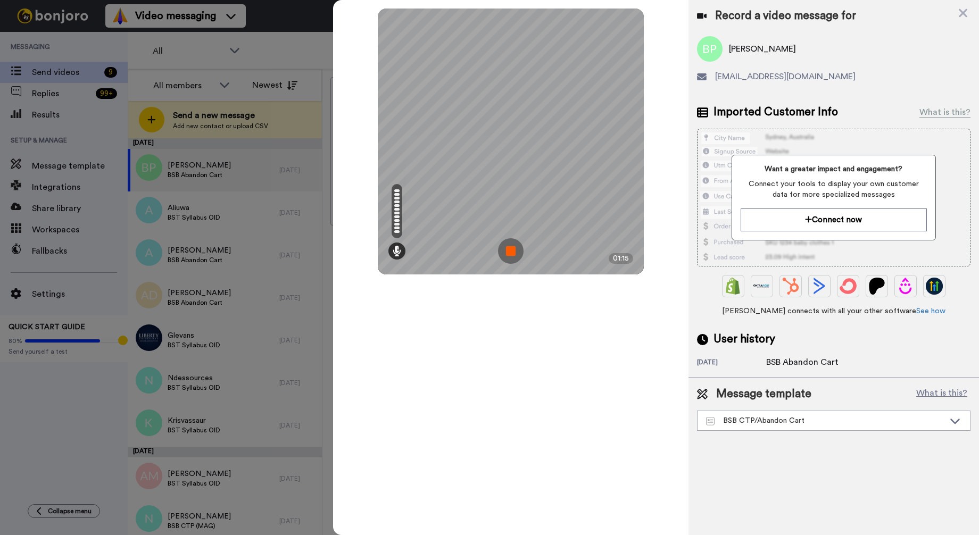
click at [506, 252] on img at bounding box center [511, 251] width 26 height 26
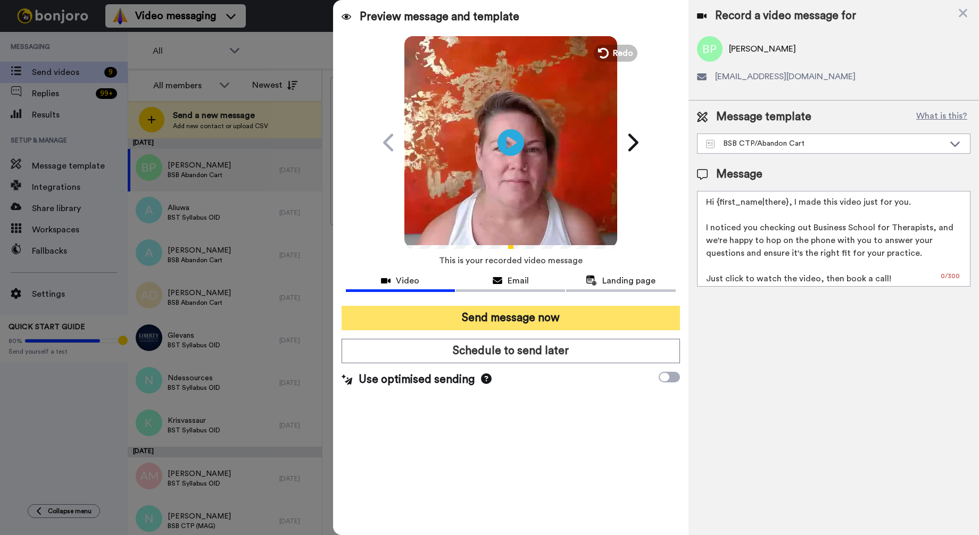
click at [574, 314] on button "Send message now" at bounding box center [511, 318] width 338 height 24
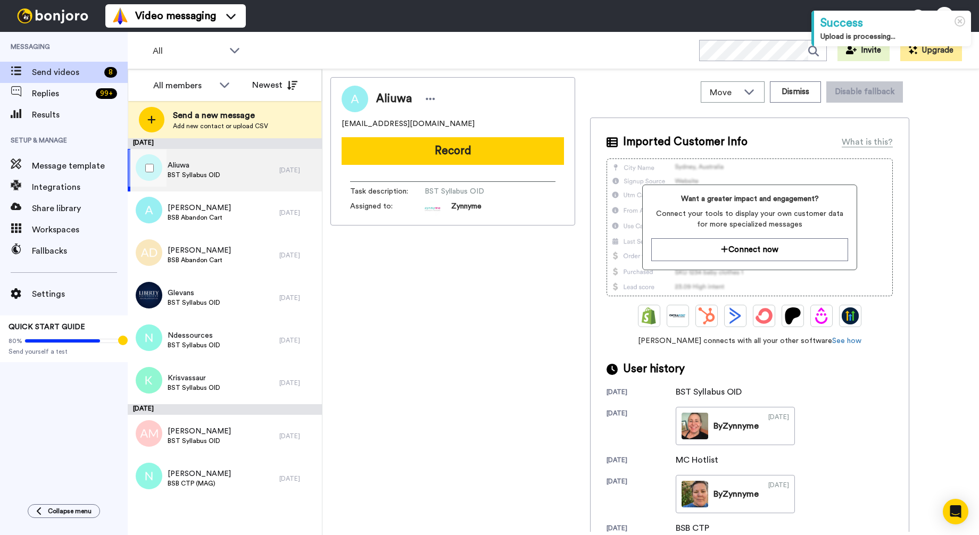
click at [233, 166] on div "Aliuwa BST Syllabus OID" at bounding box center [204, 170] width 152 height 43
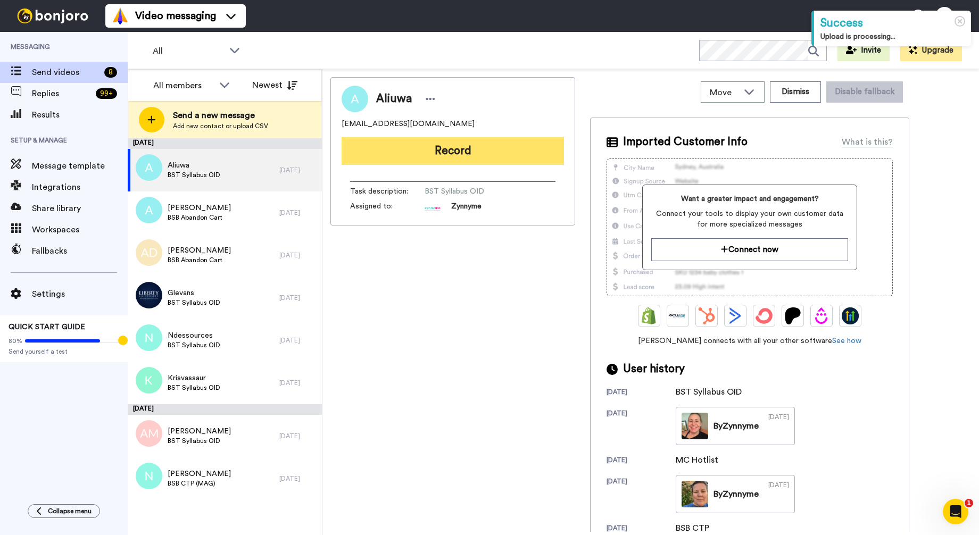
click at [454, 151] on button "Record" at bounding box center [453, 151] width 222 height 28
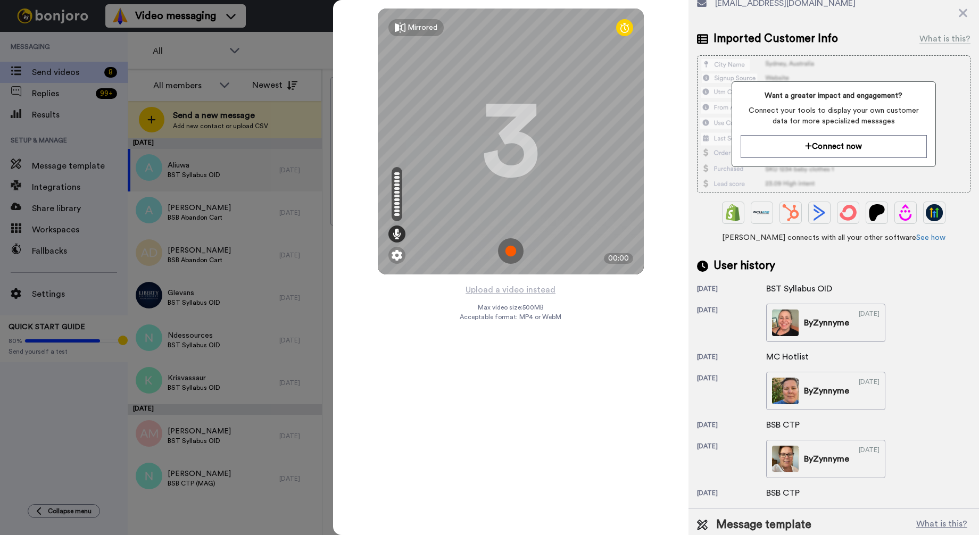
scroll to position [109, 0]
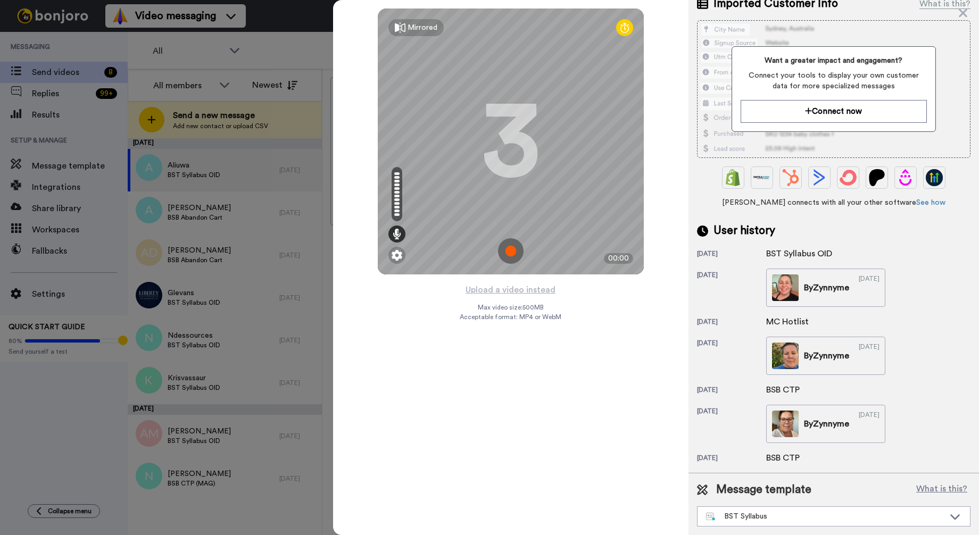
click at [511, 255] on img at bounding box center [511, 251] width 26 height 26
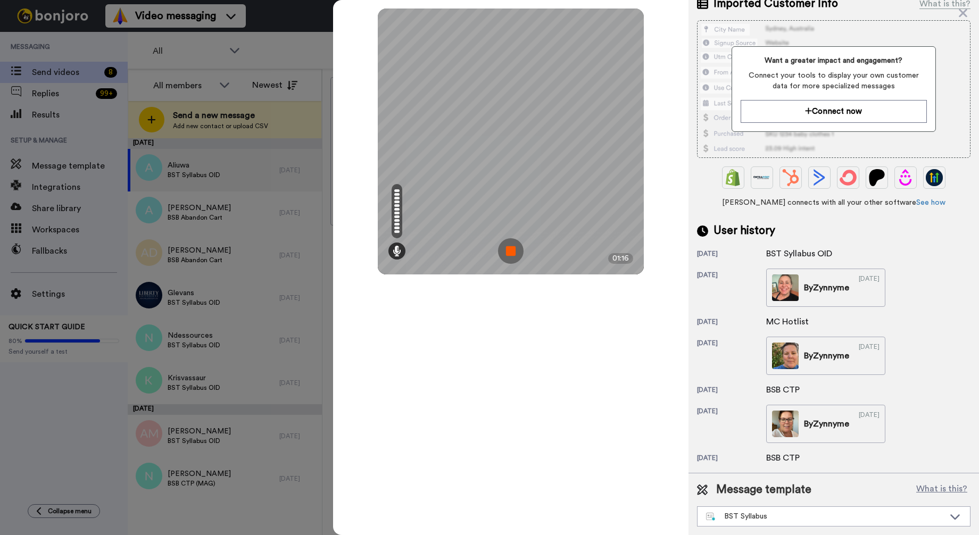
click at [508, 248] on img at bounding box center [511, 251] width 26 height 26
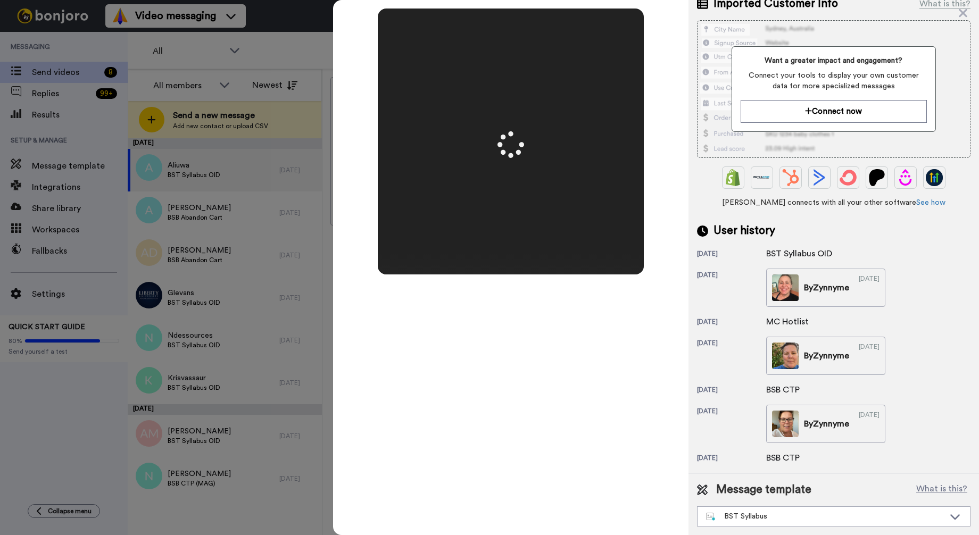
scroll to position [0, 0]
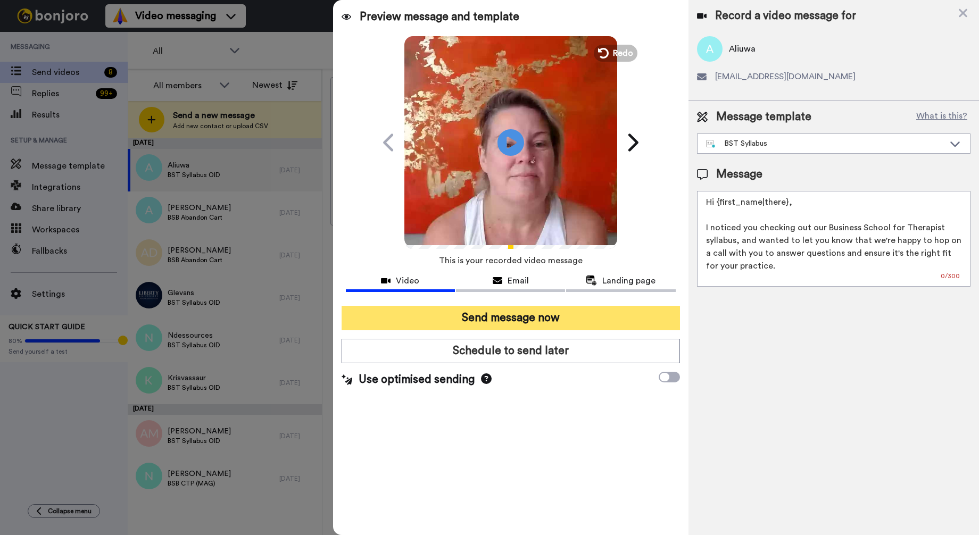
click at [510, 322] on button "Send message now" at bounding box center [511, 318] width 338 height 24
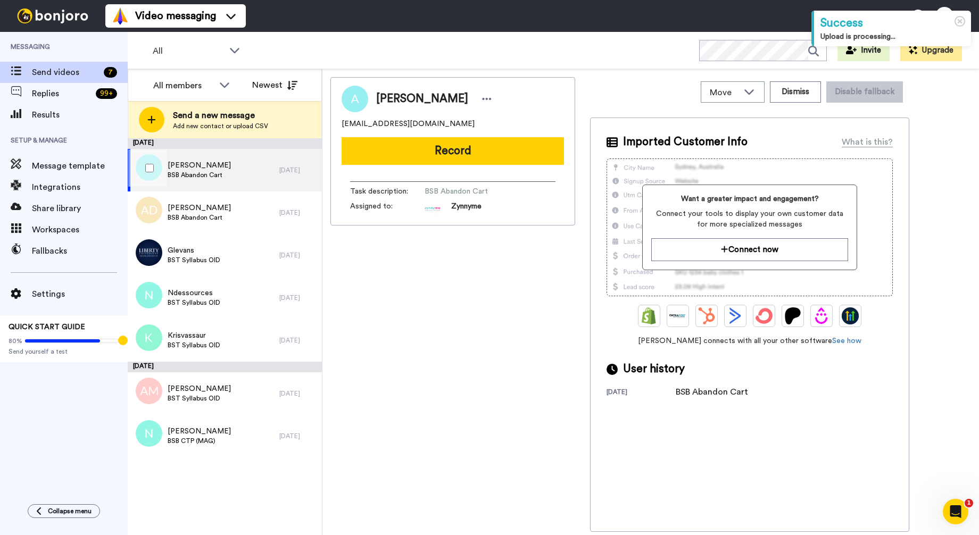
click at [202, 179] on span "BSB Abandon Cart" at bounding box center [199, 175] width 63 height 9
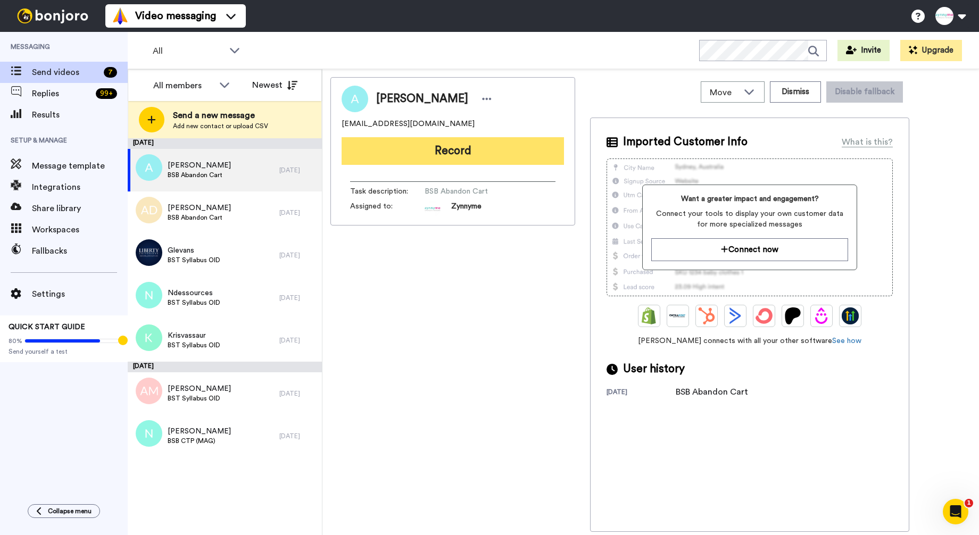
click at [506, 150] on button "Record" at bounding box center [453, 151] width 222 height 28
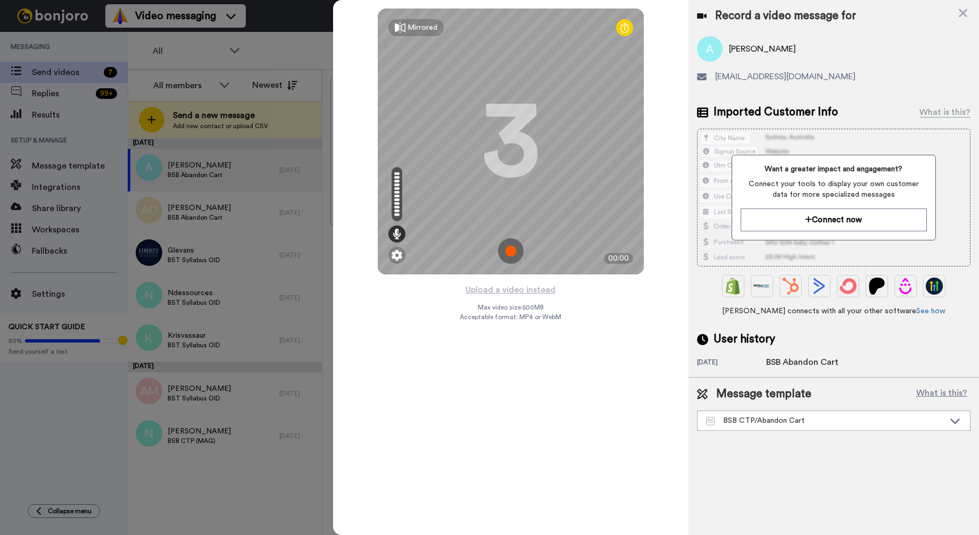
click at [508, 249] on img at bounding box center [511, 251] width 26 height 26
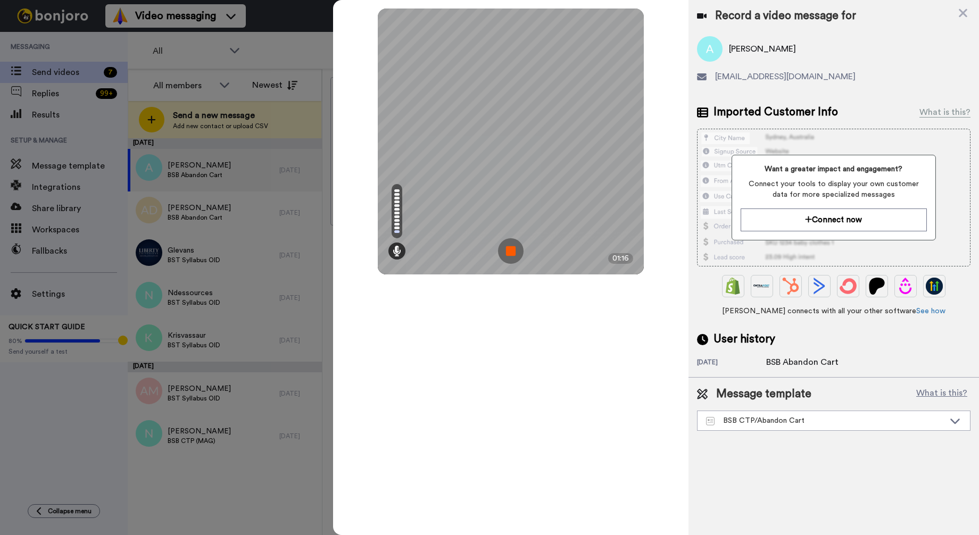
click at [508, 253] on img at bounding box center [511, 251] width 26 height 26
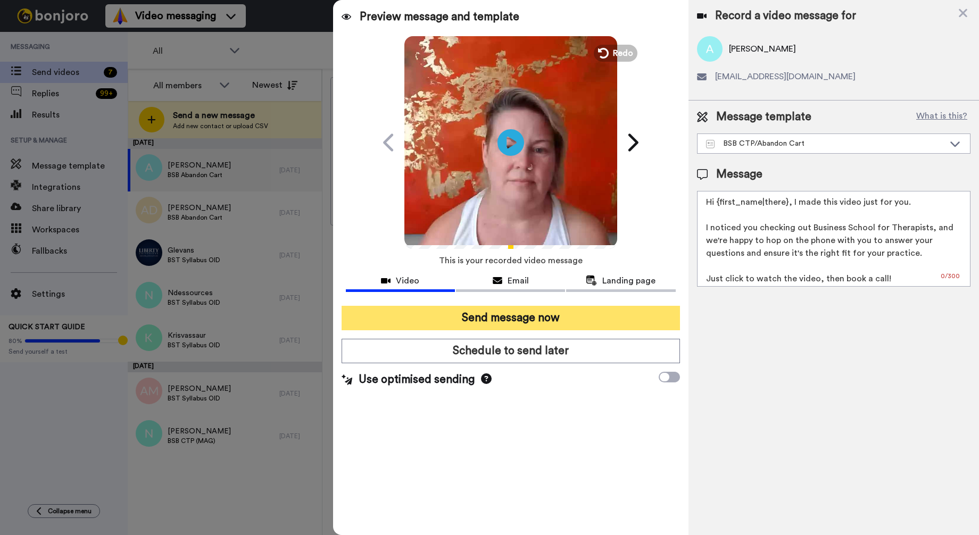
click at [586, 314] on button "Send message now" at bounding box center [511, 318] width 338 height 24
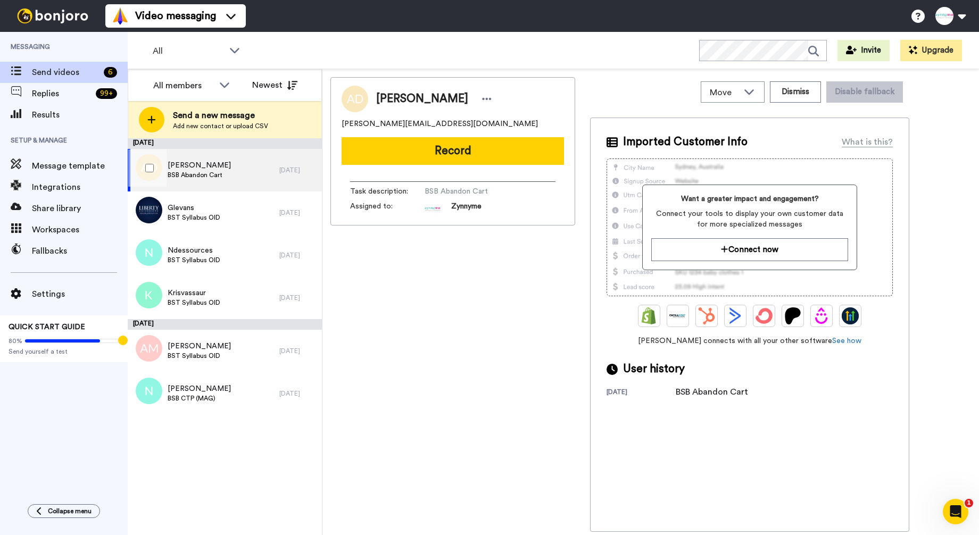
click at [225, 178] on div "[PERSON_NAME] BSB Abandon Cart" at bounding box center [204, 170] width 152 height 43
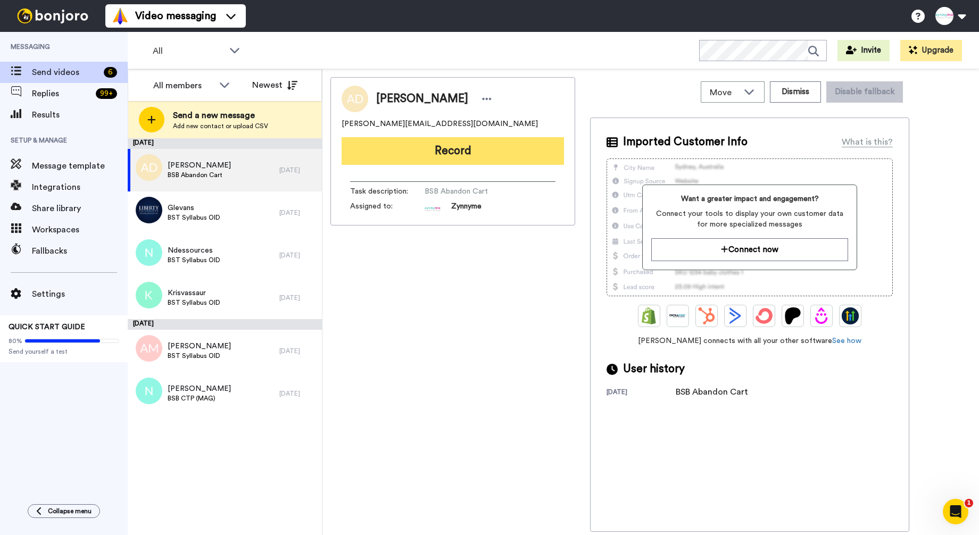
click at [469, 152] on button "Record" at bounding box center [453, 151] width 222 height 28
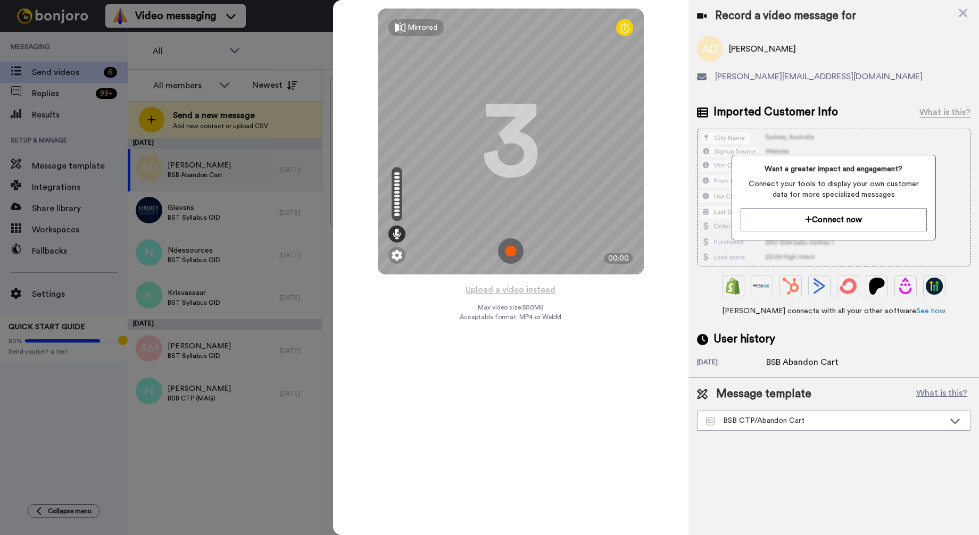
click at [509, 246] on img at bounding box center [511, 251] width 26 height 26
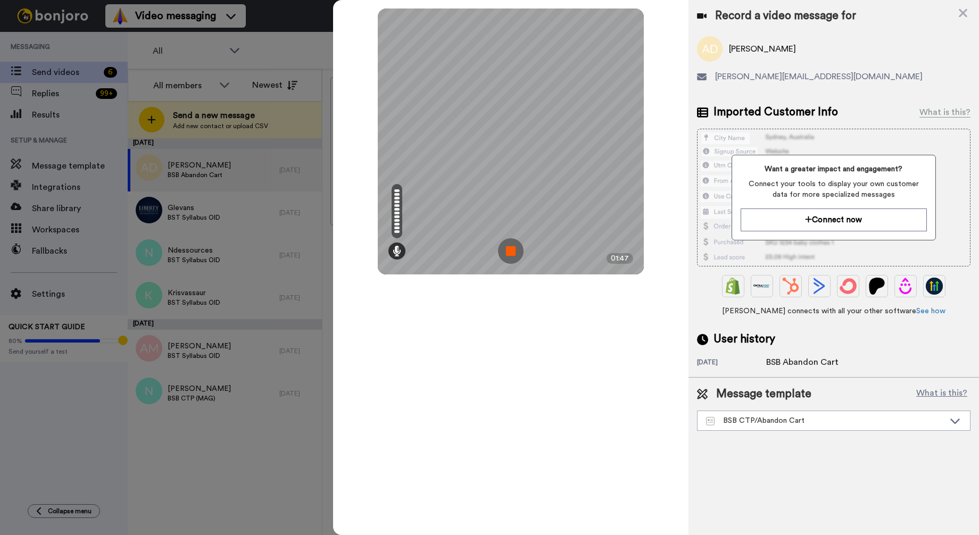
click at [504, 254] on img at bounding box center [511, 251] width 26 height 26
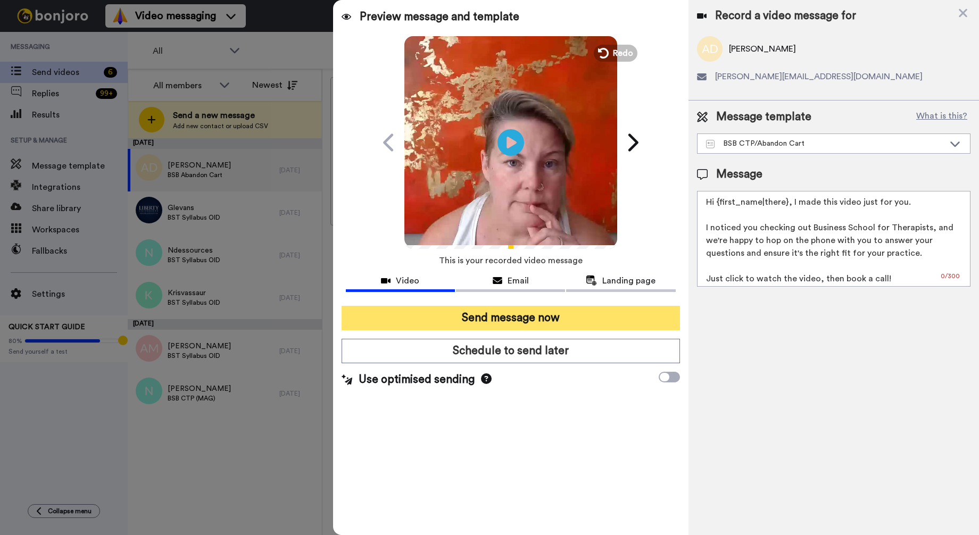
click at [557, 321] on button "Send message now" at bounding box center [511, 318] width 338 height 24
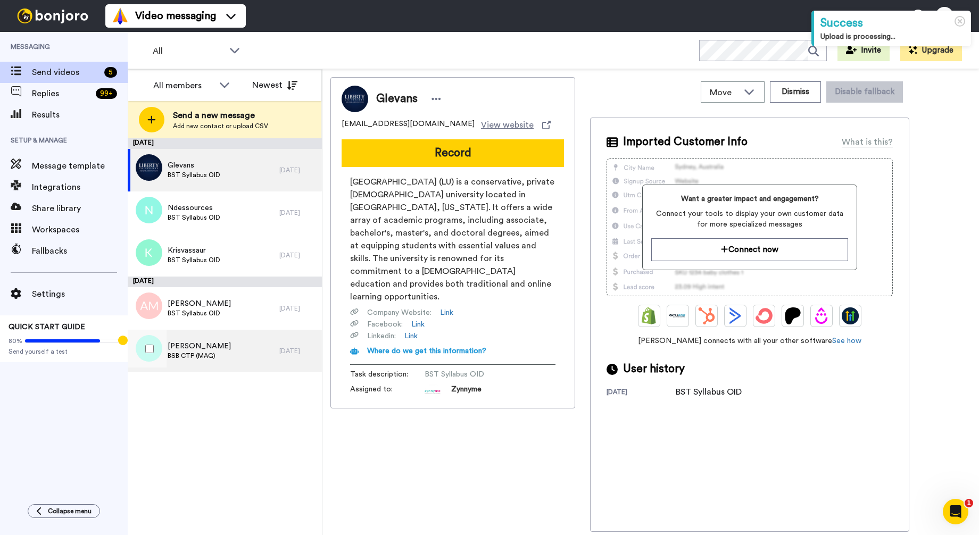
click at [254, 353] on div "[PERSON_NAME] BSB CTP (MAG)" at bounding box center [204, 351] width 152 height 43
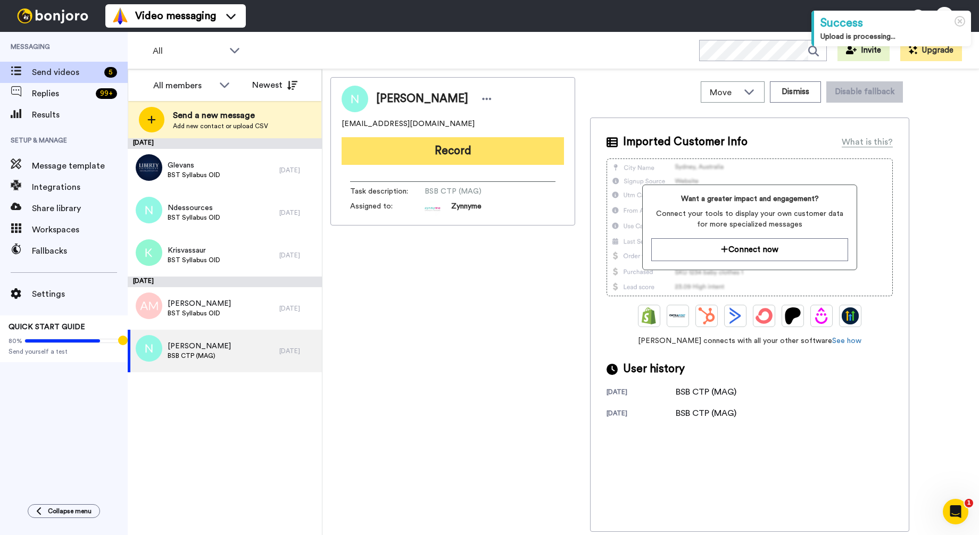
click at [442, 154] on button "Record" at bounding box center [453, 151] width 222 height 28
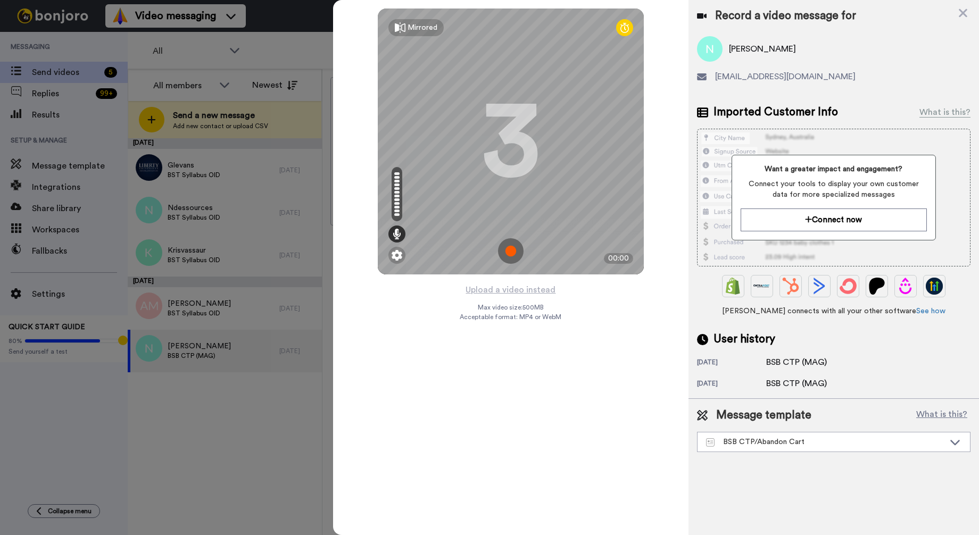
click at [506, 253] on img at bounding box center [511, 251] width 26 height 26
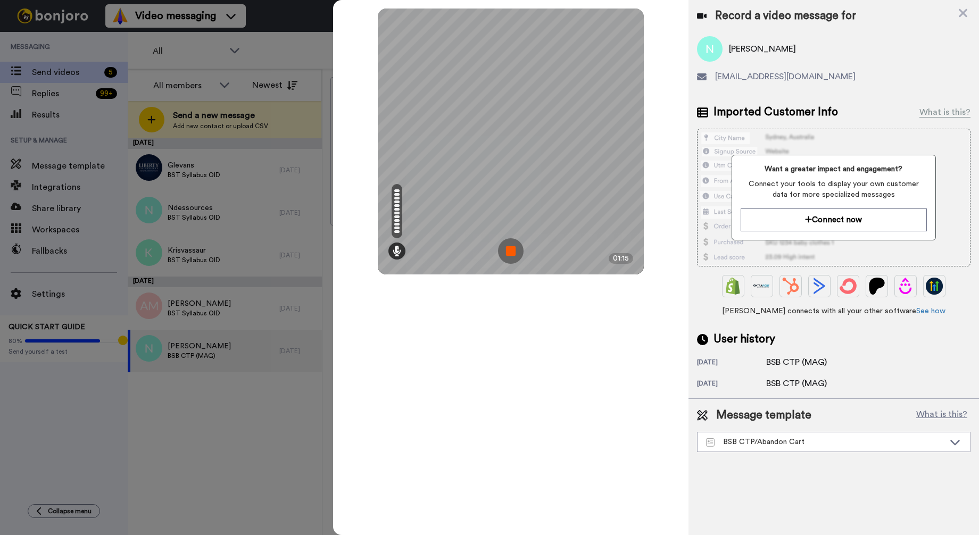
click at [514, 252] on img at bounding box center [511, 251] width 26 height 26
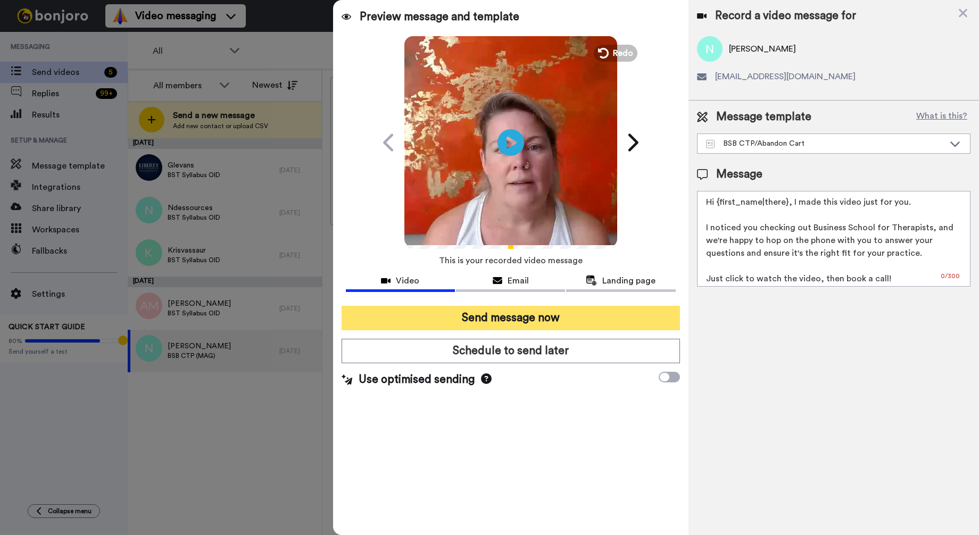
click at [531, 320] on button "Send message now" at bounding box center [511, 318] width 338 height 24
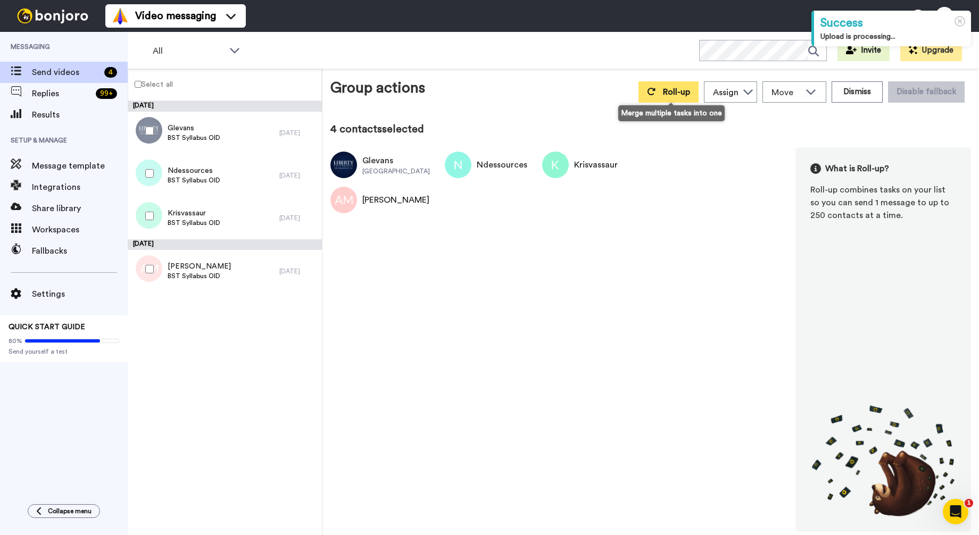
click at [643, 97] on button "Roll-up" at bounding box center [669, 91] width 60 height 21
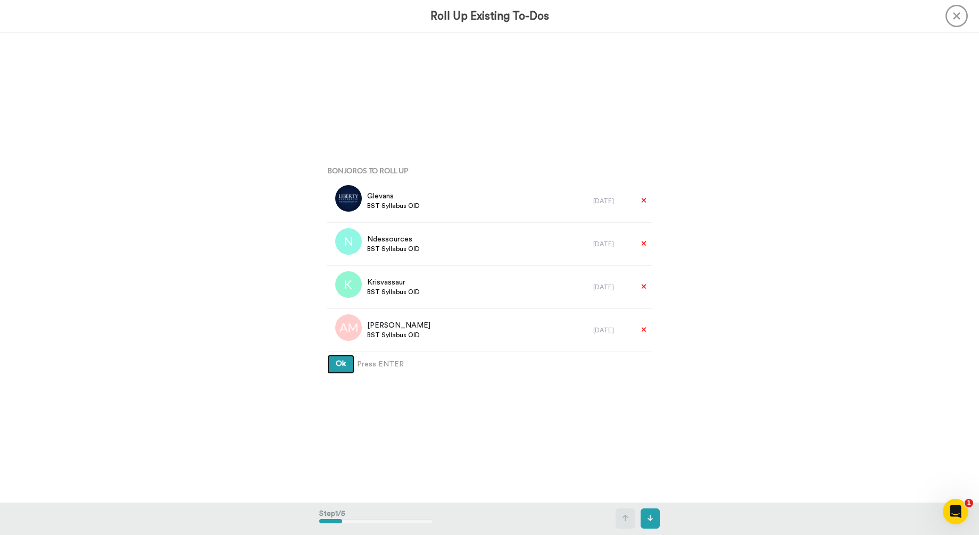
click at [333, 365] on button "Ok" at bounding box center [340, 364] width 27 height 19
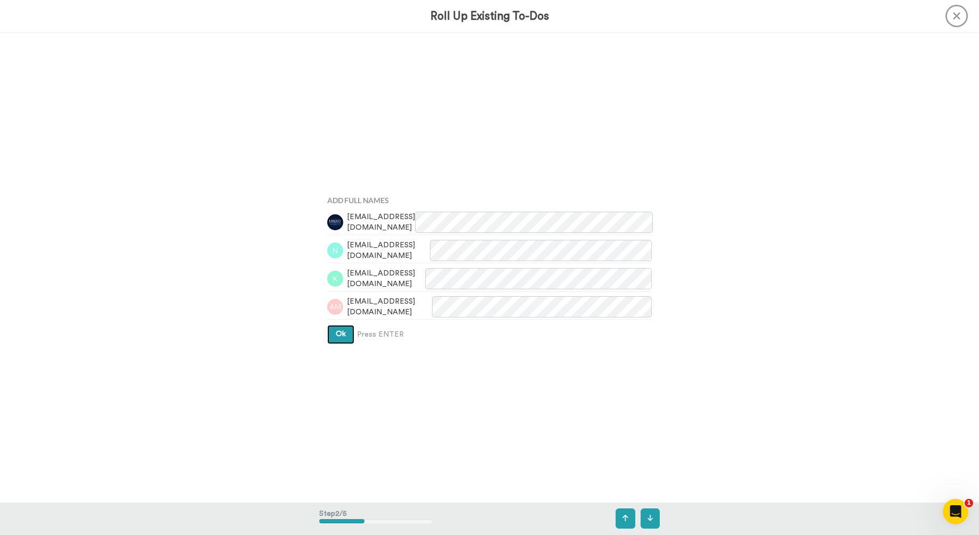
click at [343, 338] on span "Ok" at bounding box center [341, 333] width 10 height 7
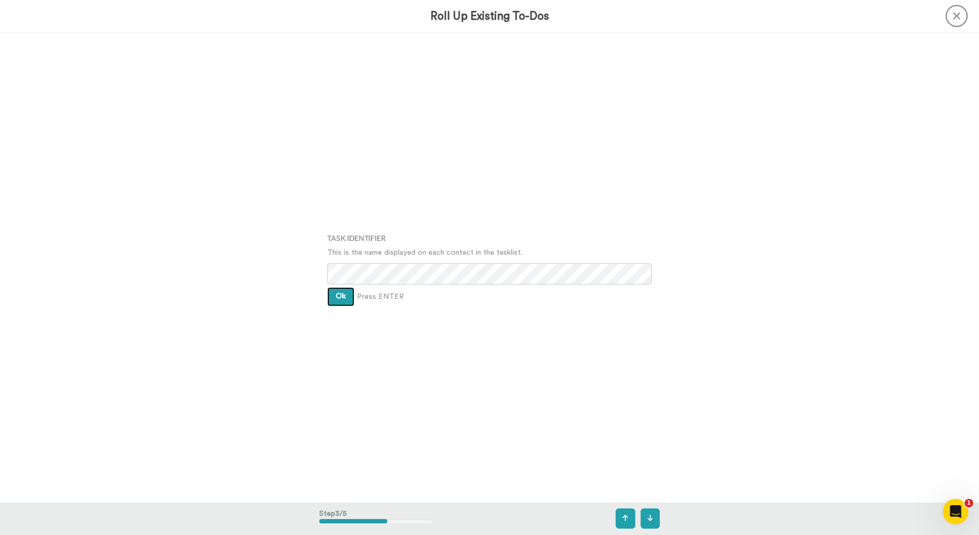
click at [345, 302] on button "Ok" at bounding box center [340, 296] width 27 height 19
click at [345, 286] on span "Ok" at bounding box center [341, 288] width 10 height 7
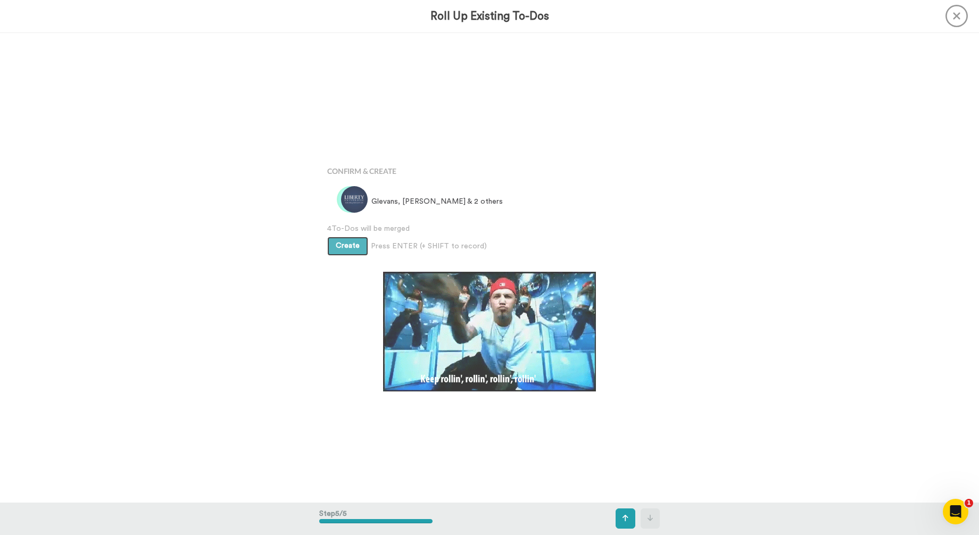
scroll to position [1880, 0]
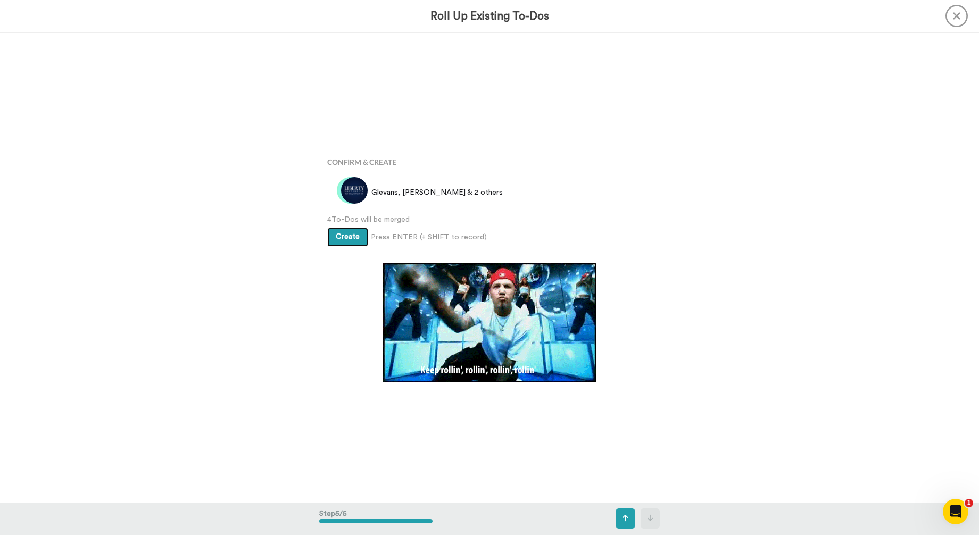
click at [338, 235] on span "Create" at bounding box center [348, 236] width 24 height 7
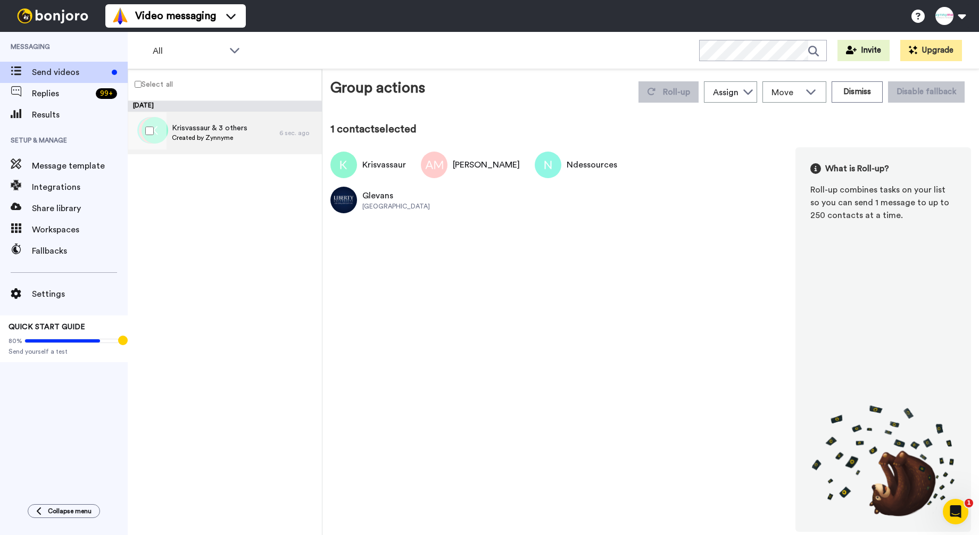
click at [249, 144] on div "Krisvassaur & 3 others Created by Zynnyme" at bounding box center [204, 133] width 152 height 43
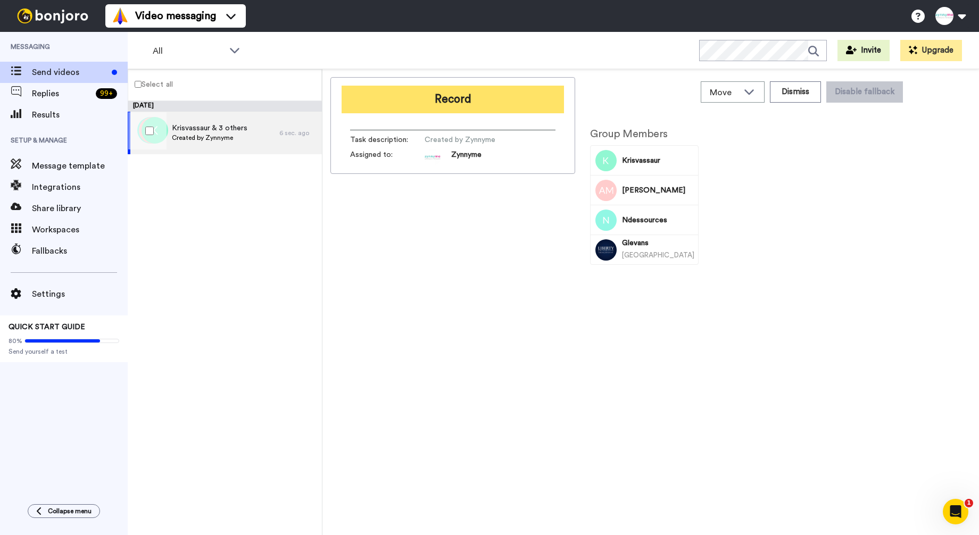
click at [467, 91] on button "Record" at bounding box center [453, 100] width 222 height 28
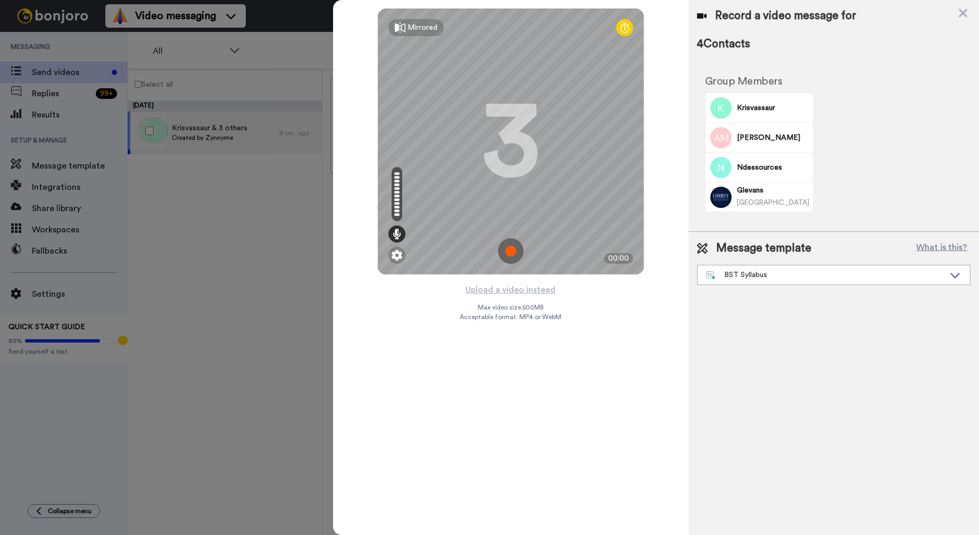
click at [511, 244] on img at bounding box center [511, 251] width 26 height 26
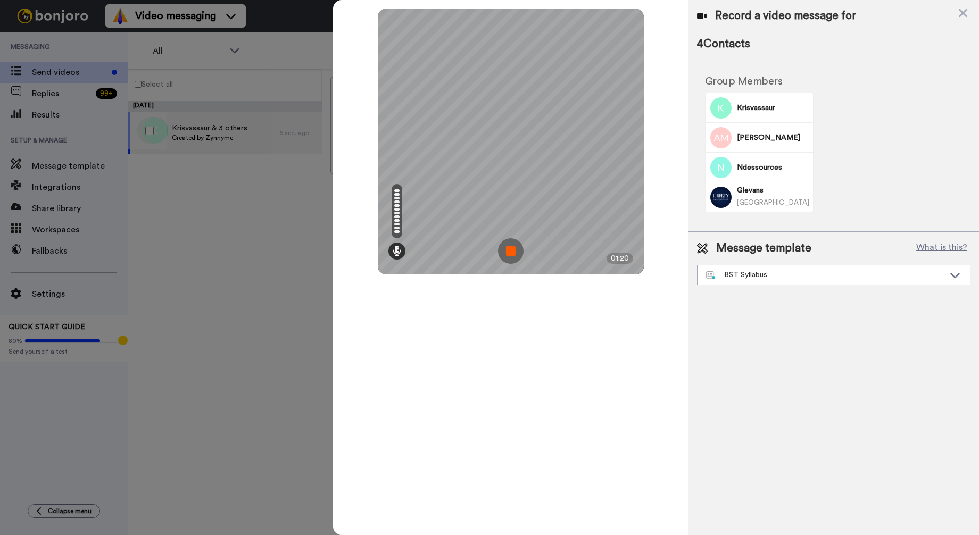
click at [514, 250] on img at bounding box center [511, 251] width 26 height 26
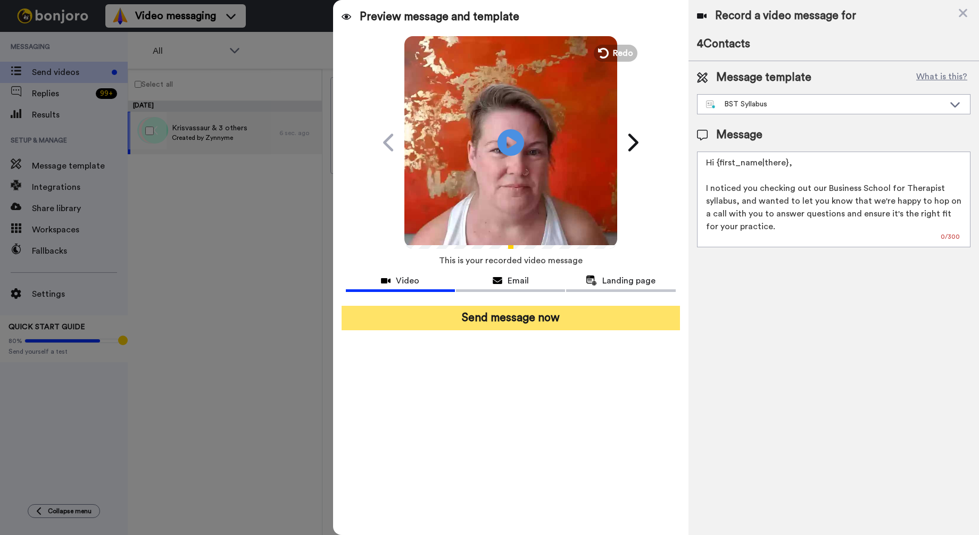
click at [499, 316] on button "Send message now" at bounding box center [511, 318] width 338 height 24
